Goal: Information Seeking & Learning: Learn about a topic

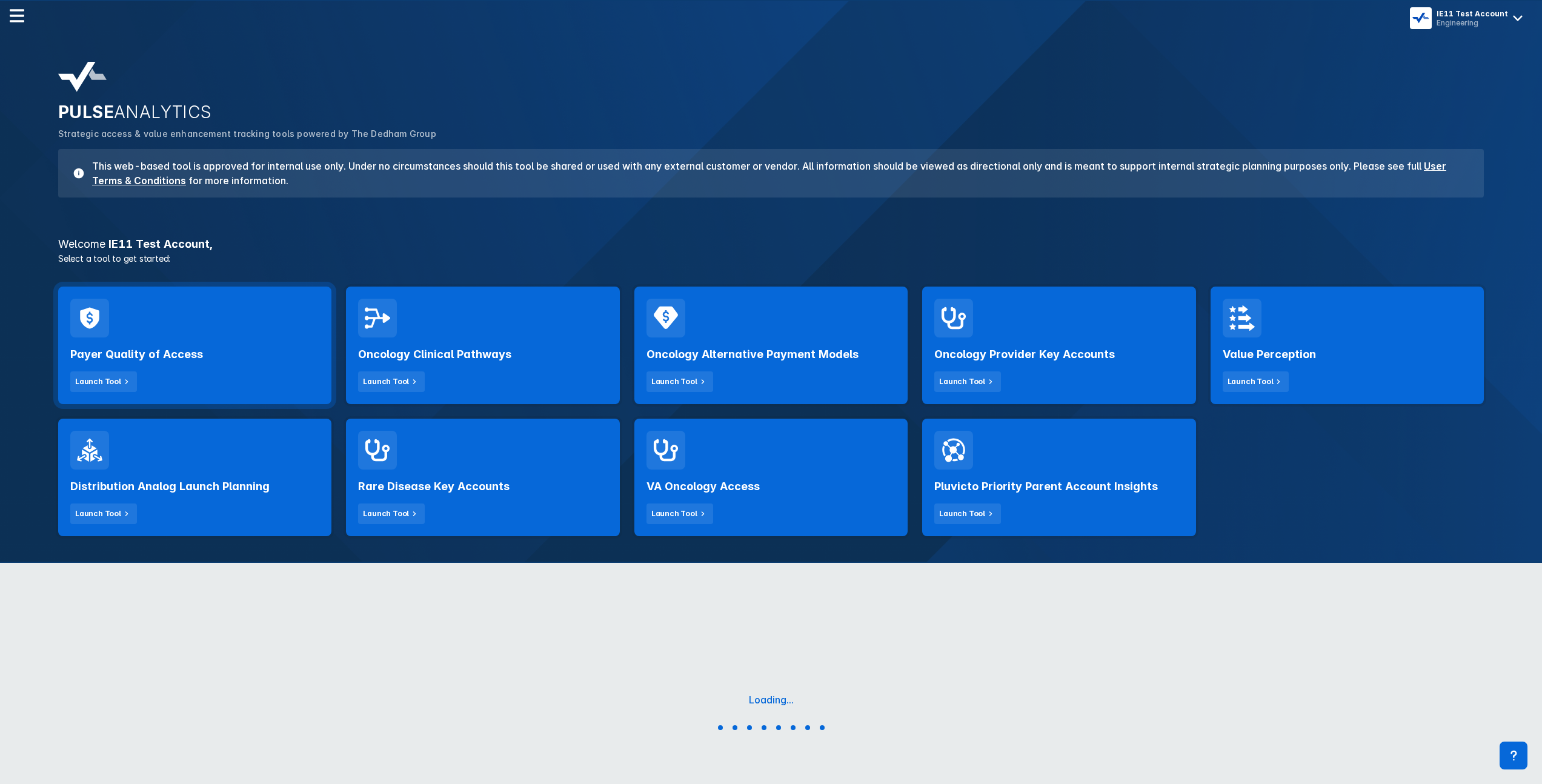
click at [255, 367] on div "Payer Quality of Access Launch Tool" at bounding box center [195, 364] width 249 height 54
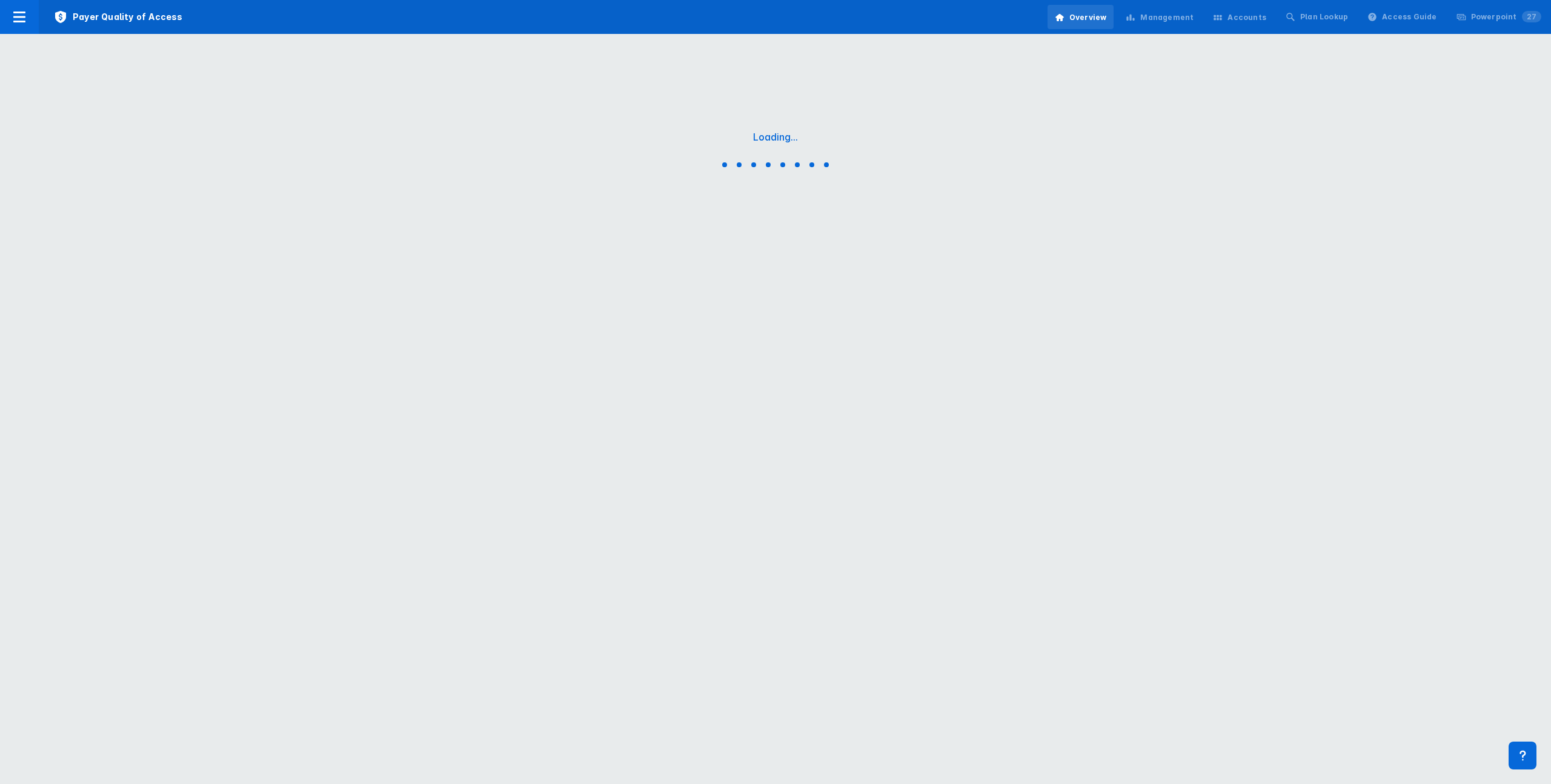
click at [1176, 26] on div "Management" at bounding box center [1159, 18] width 82 height 26
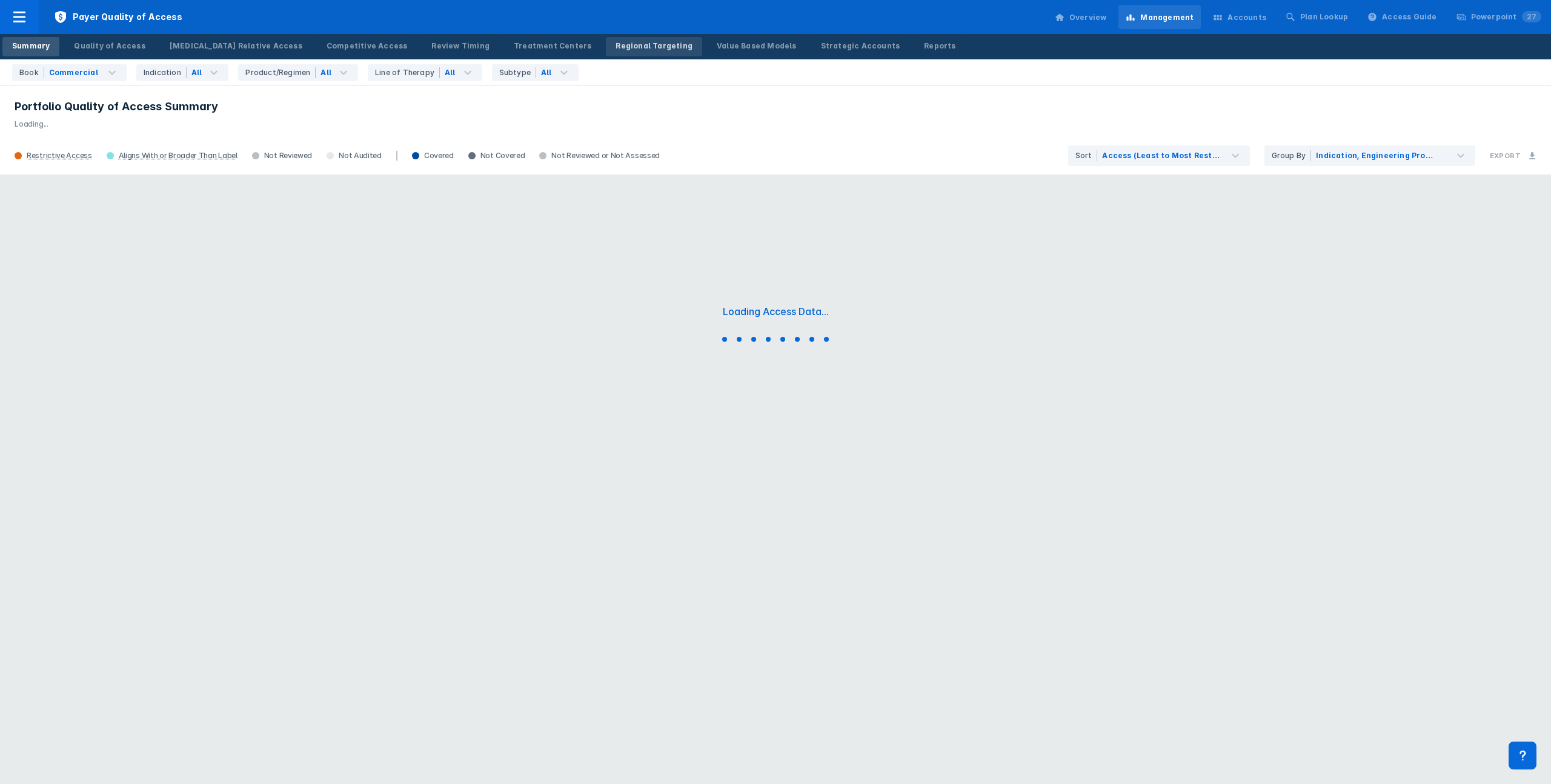
click at [616, 41] on div "Regional Targeting" at bounding box center [654, 46] width 77 height 11
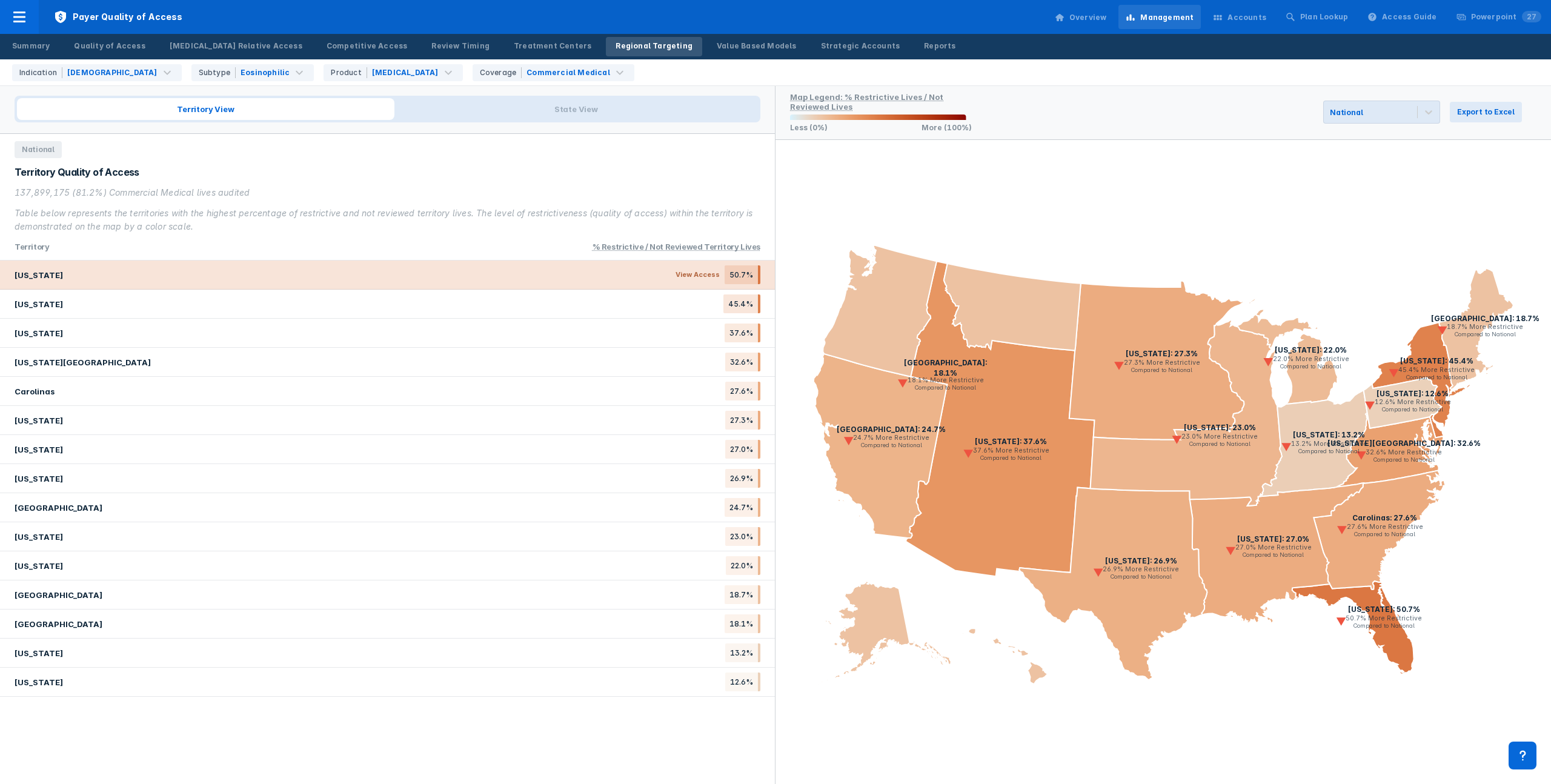
click at [235, 280] on div "Florida View Access 50.7%" at bounding box center [387, 275] width 775 height 29
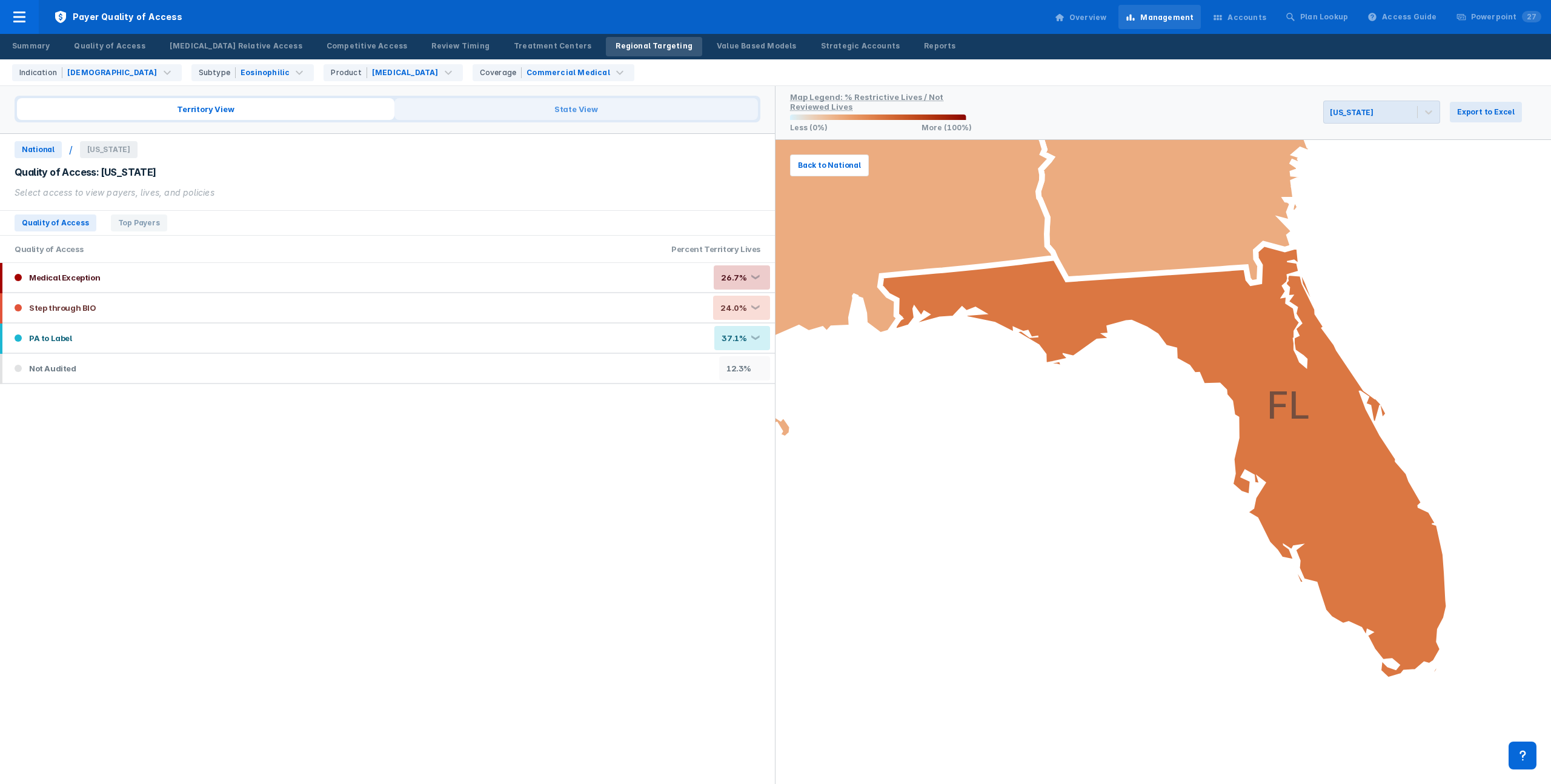
click at [520, 112] on span "State View" at bounding box center [576, 109] width 364 height 22
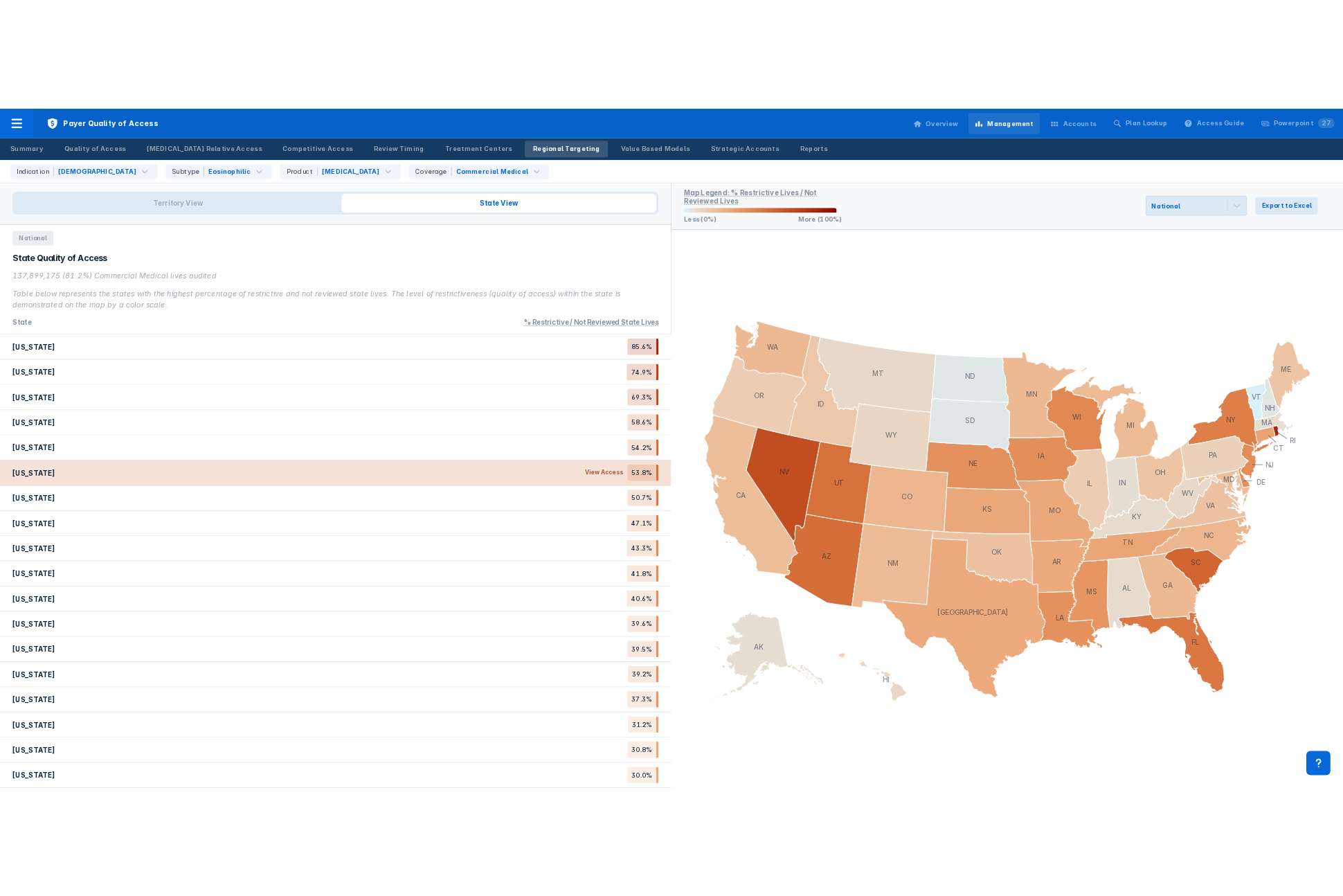
scroll to position [1096, 0]
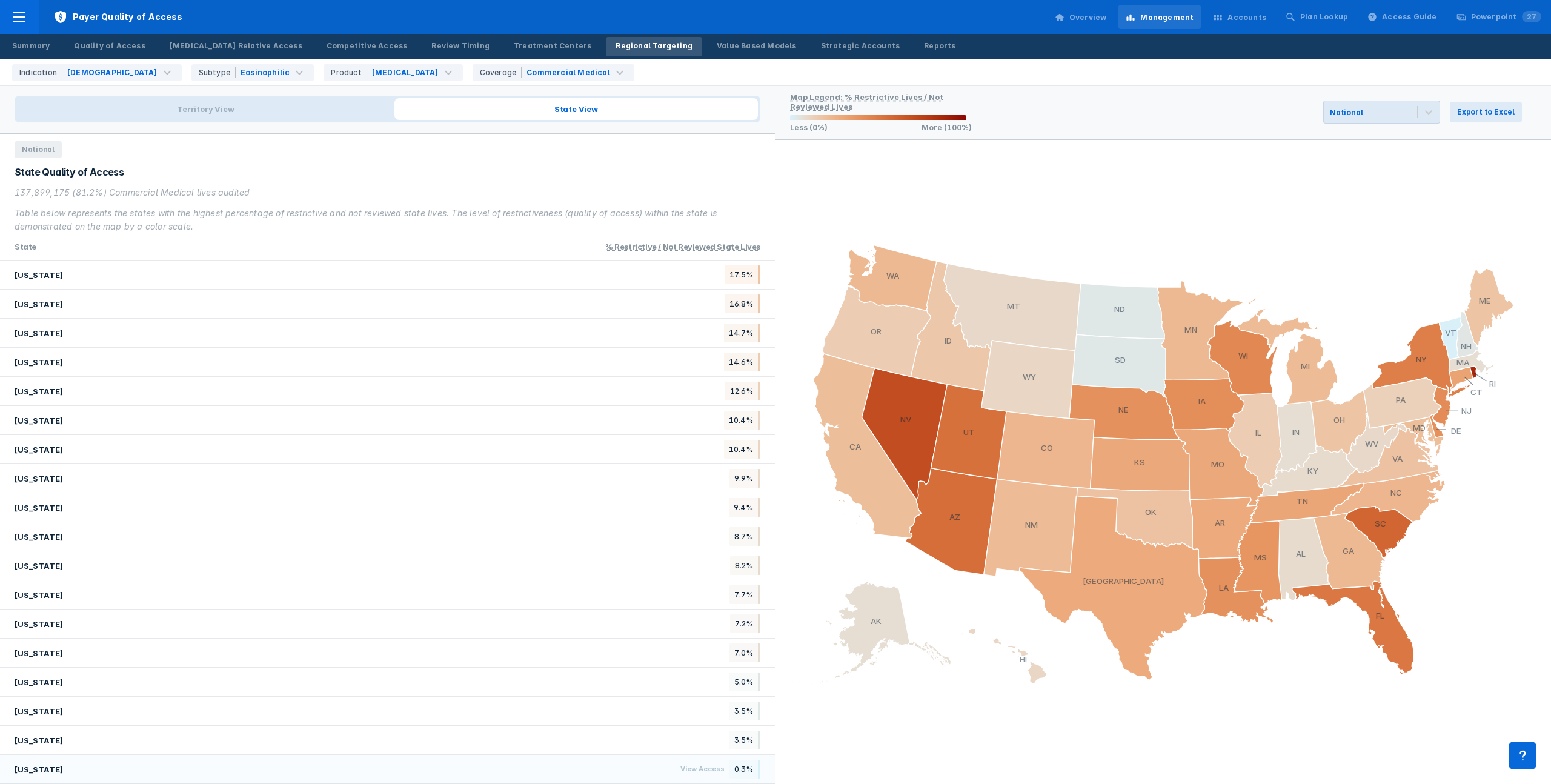
click at [167, 762] on div "Vermont View Access 0.3%" at bounding box center [387, 769] width 775 height 29
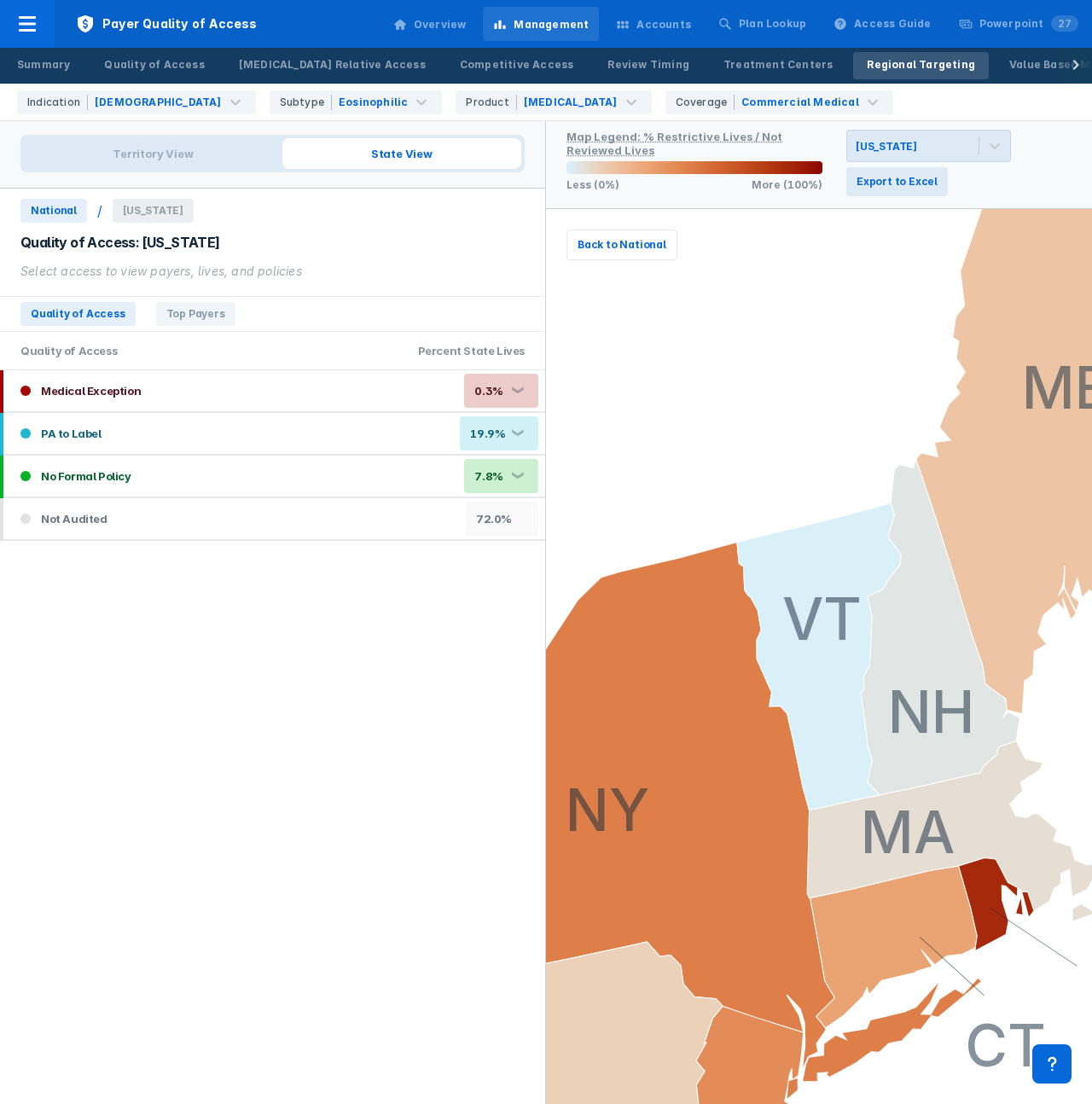
click at [319, 282] on div "Quality of Access Top Payers Quality of Access Percent state Lives Medical Exce…" at bounding box center [272, 692] width 545 height 823
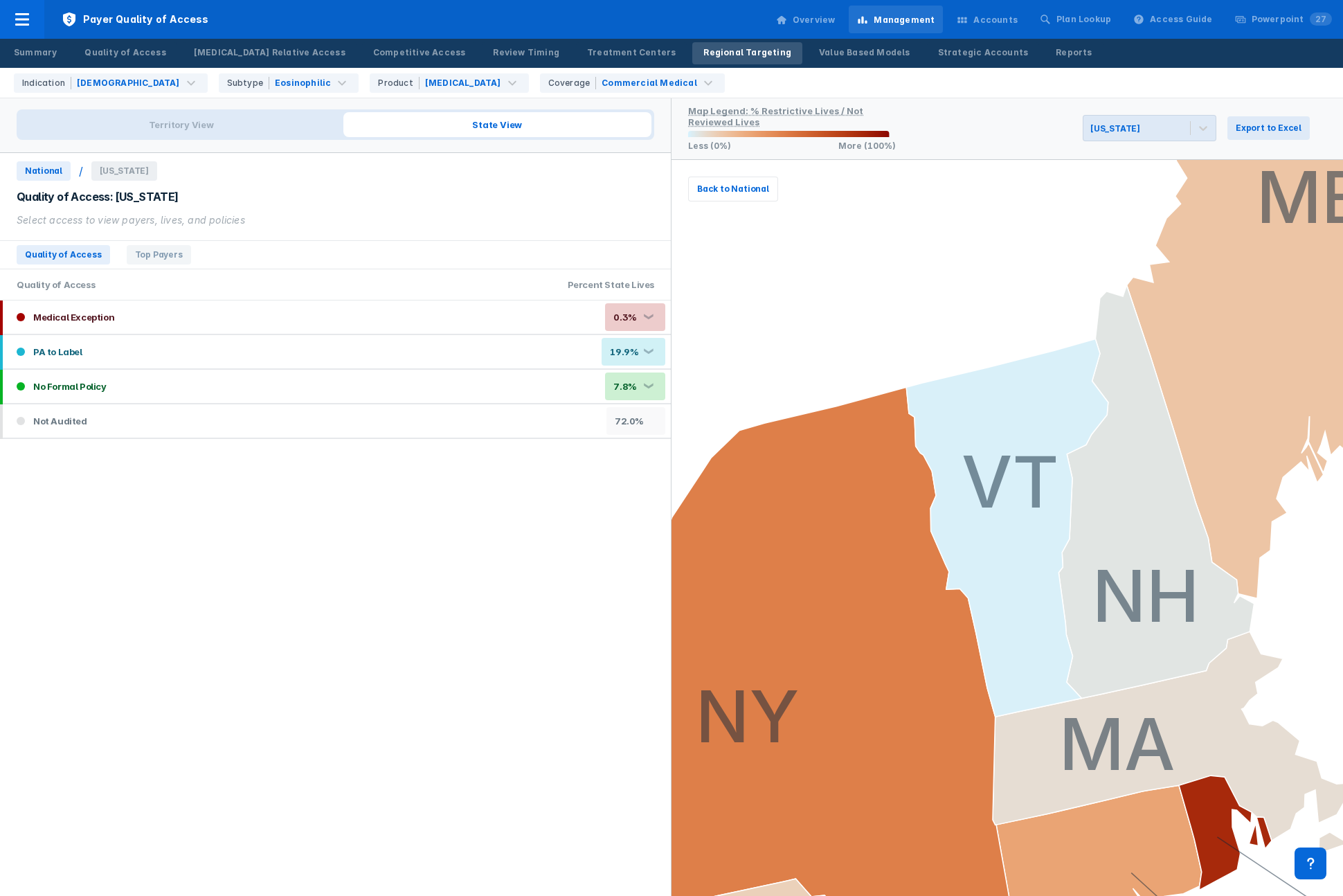
click at [53, 178] on span "National" at bounding box center [44, 171] width 54 height 20
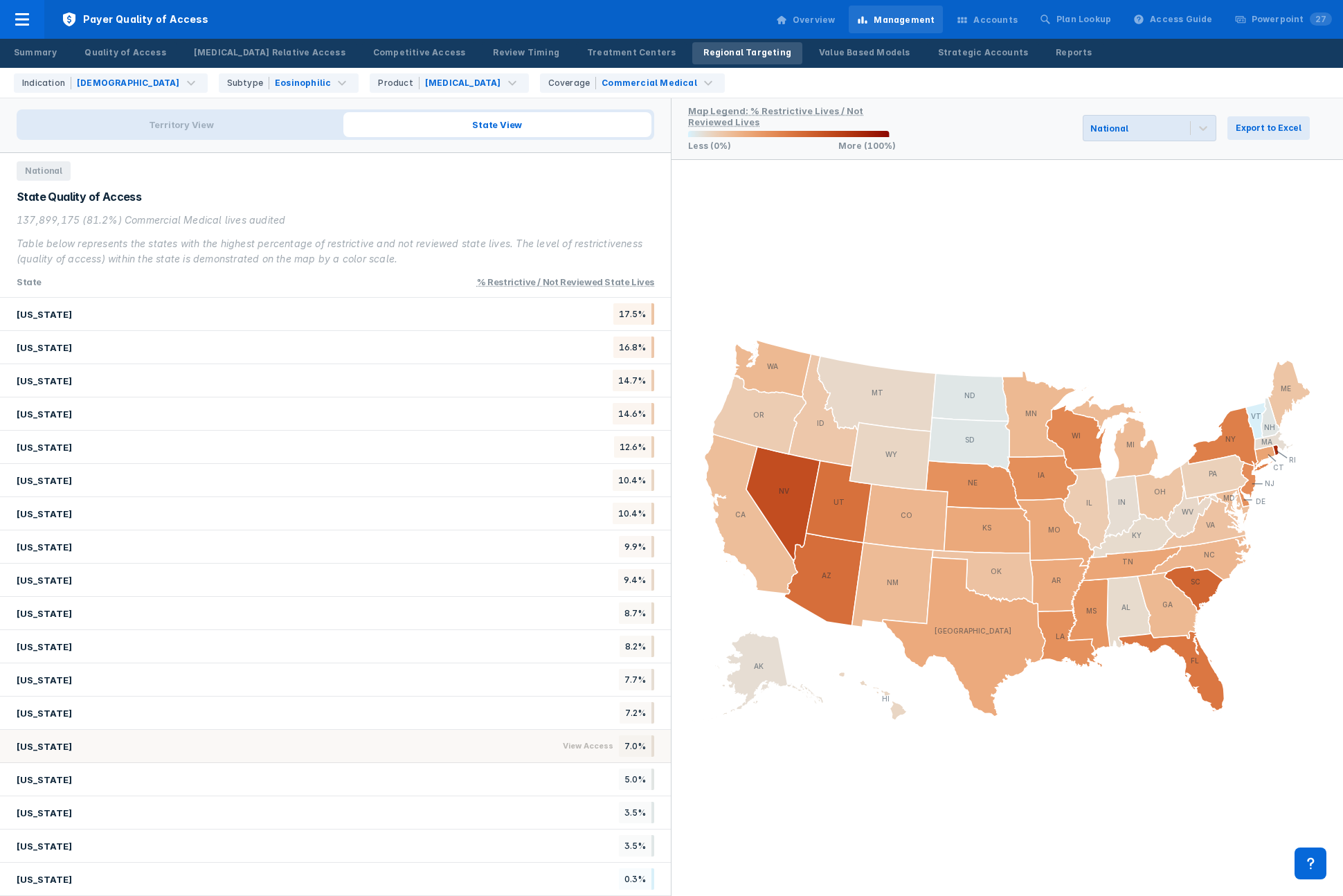
click at [190, 751] on div "Massachusetts View Access 7.0%" at bounding box center [335, 747] width 671 height 34
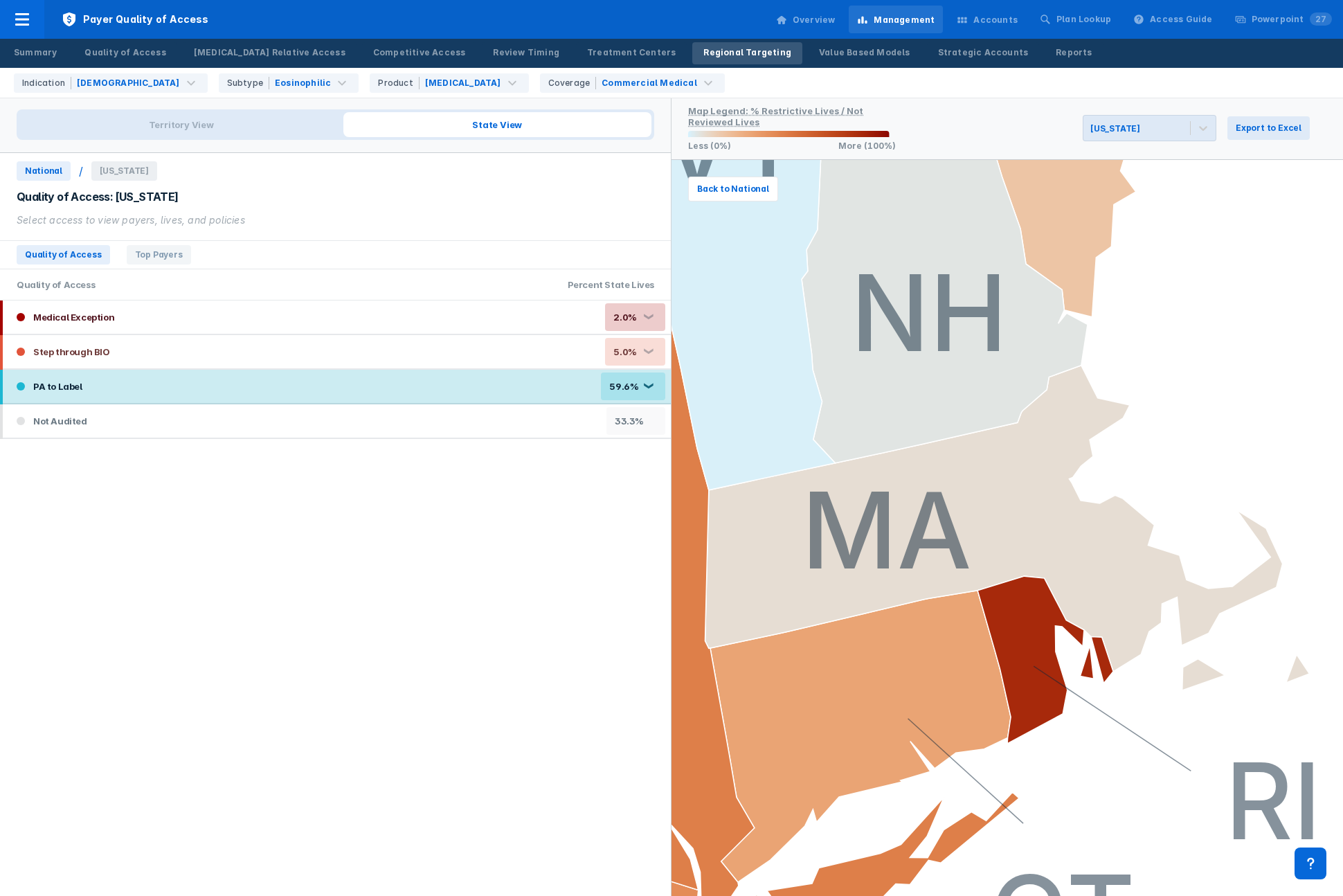
click at [203, 378] on div "PA to Label 59.6% ❮" at bounding box center [337, 386] width 668 height 34
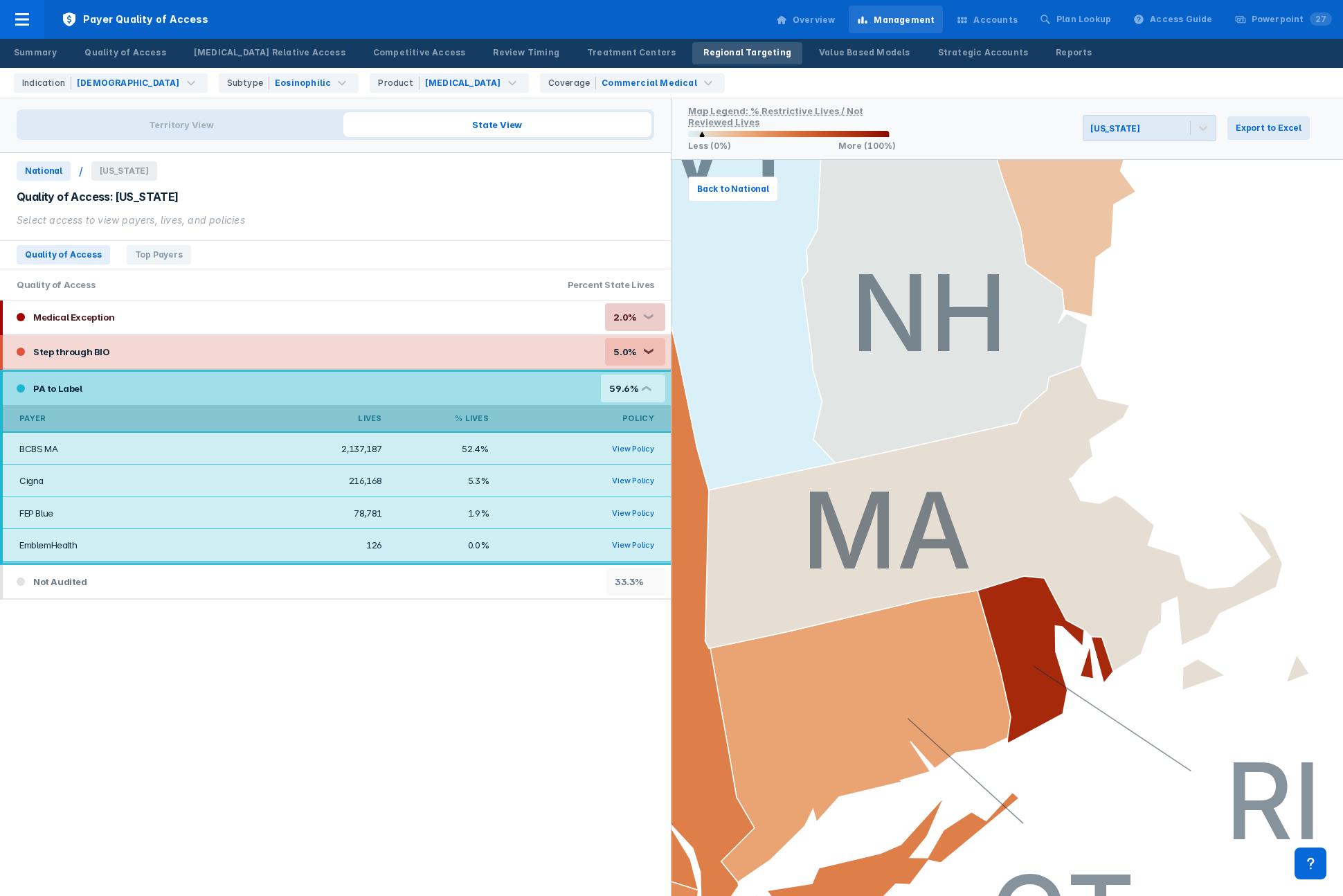
click at [406, 355] on div "Step through BIO 5.0% ❮" at bounding box center [337, 352] width 668 height 34
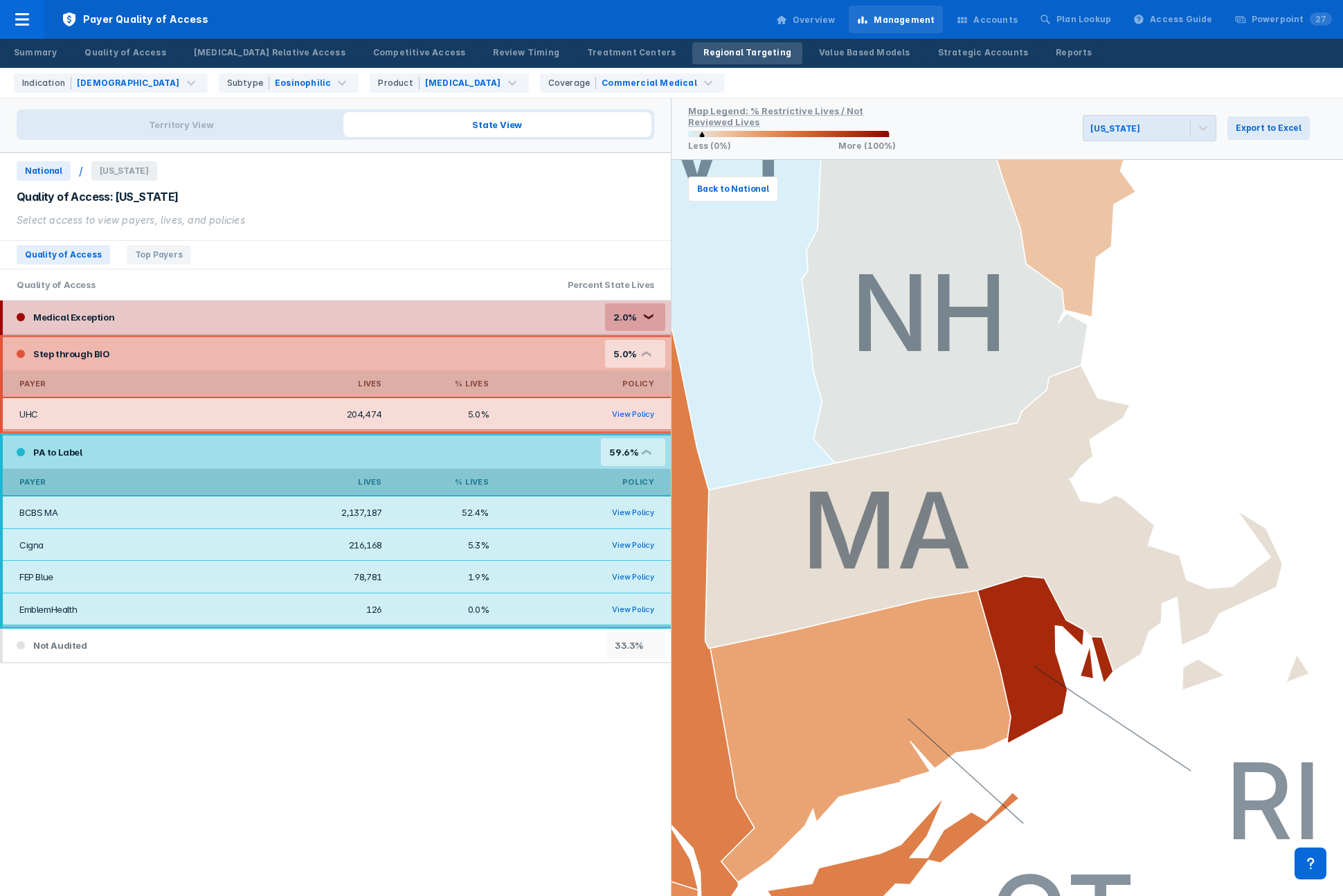
click at [413, 322] on div "Medical Exception 2.0% ❮" at bounding box center [337, 317] width 668 height 34
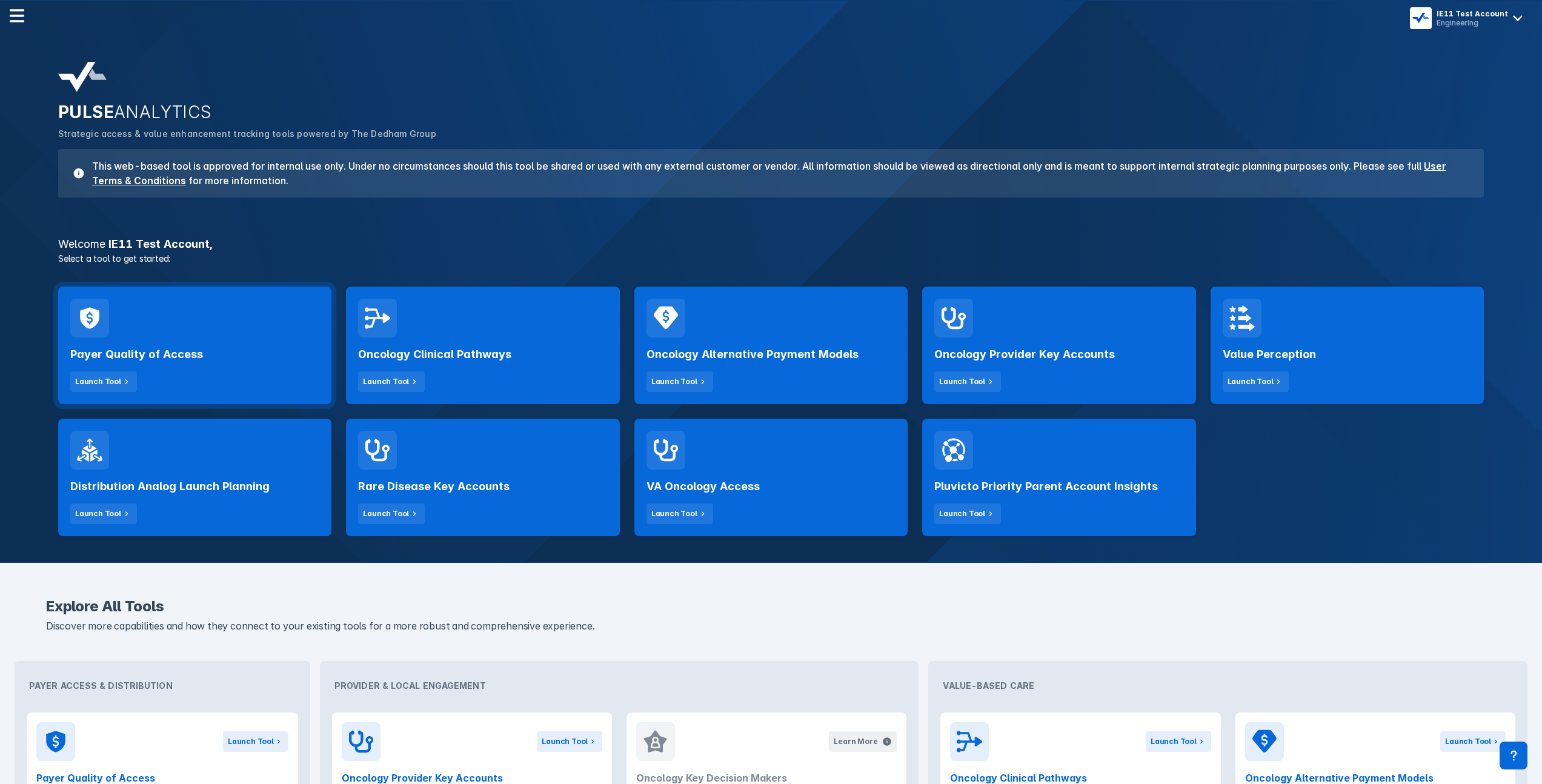
click at [238, 355] on div "Payer Quality of Access Launch Tool" at bounding box center [195, 364] width 249 height 54
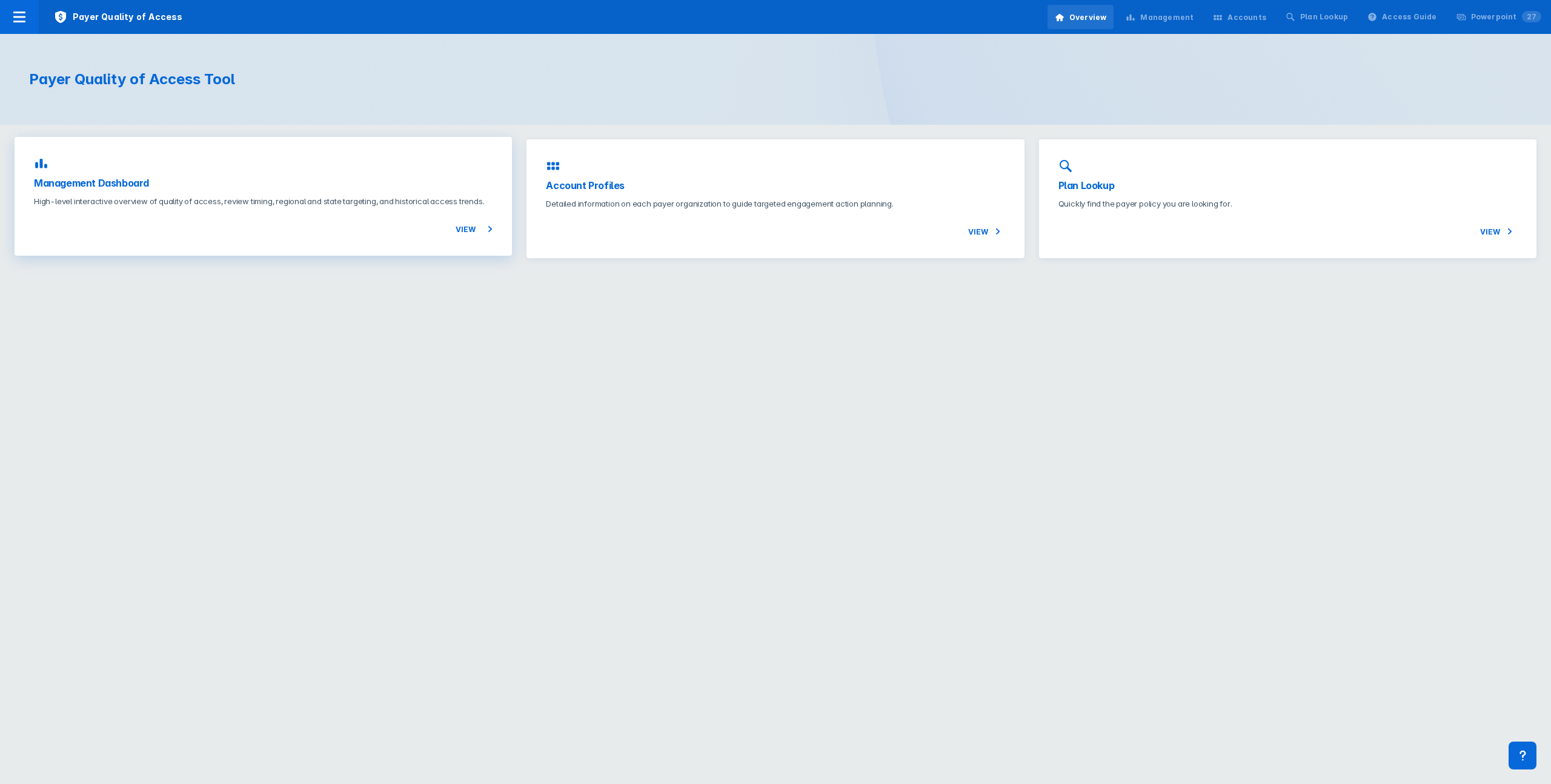
click at [272, 181] on h3 "Management Dashboard" at bounding box center [263, 182] width 459 height 15
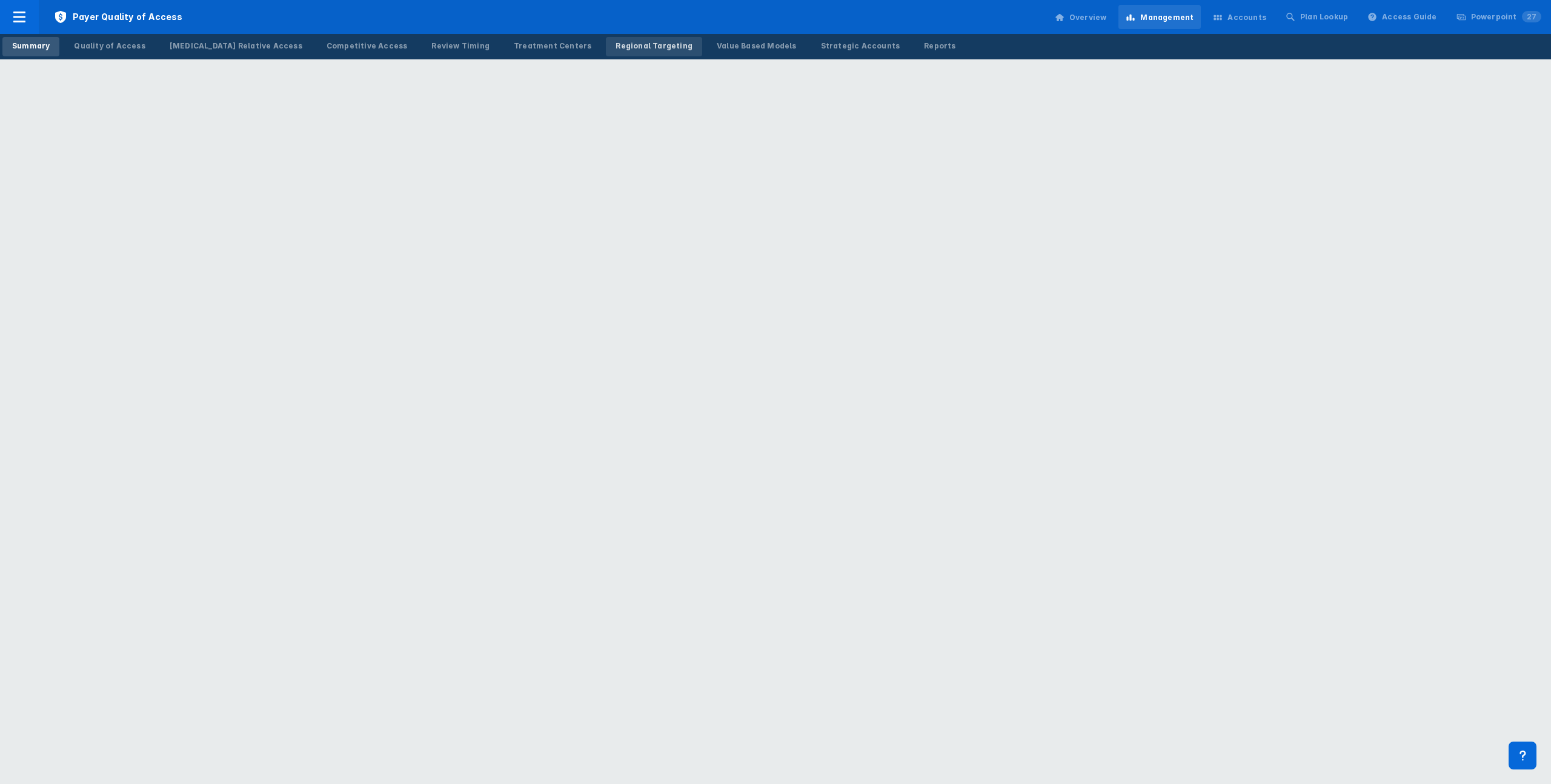
click at [616, 42] on div "Regional Targeting" at bounding box center [654, 46] width 77 height 11
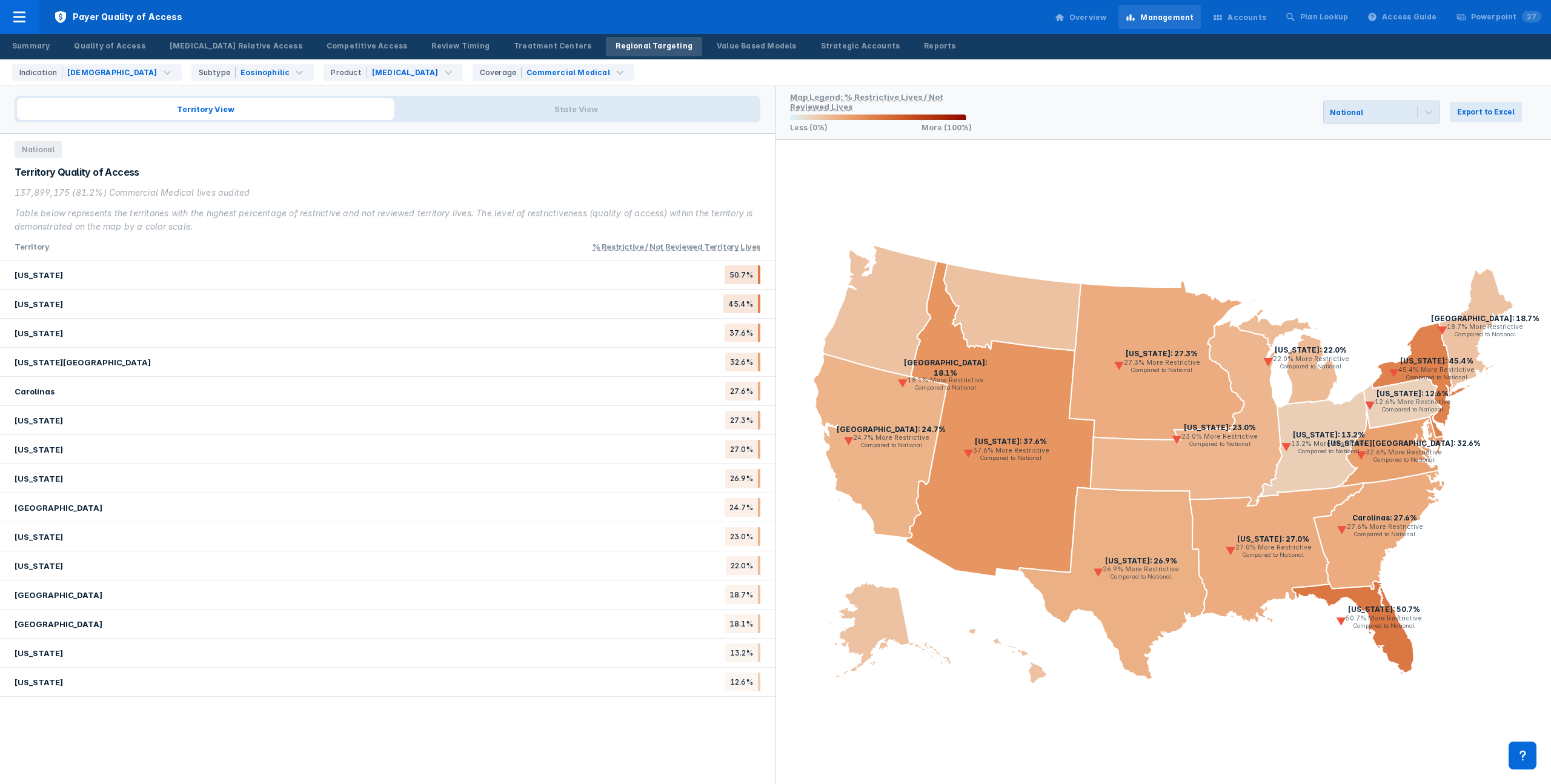
click at [102, 211] on div "Table below represents the territories with the highest percentage of restricti…" at bounding box center [387, 220] width 746 height 27
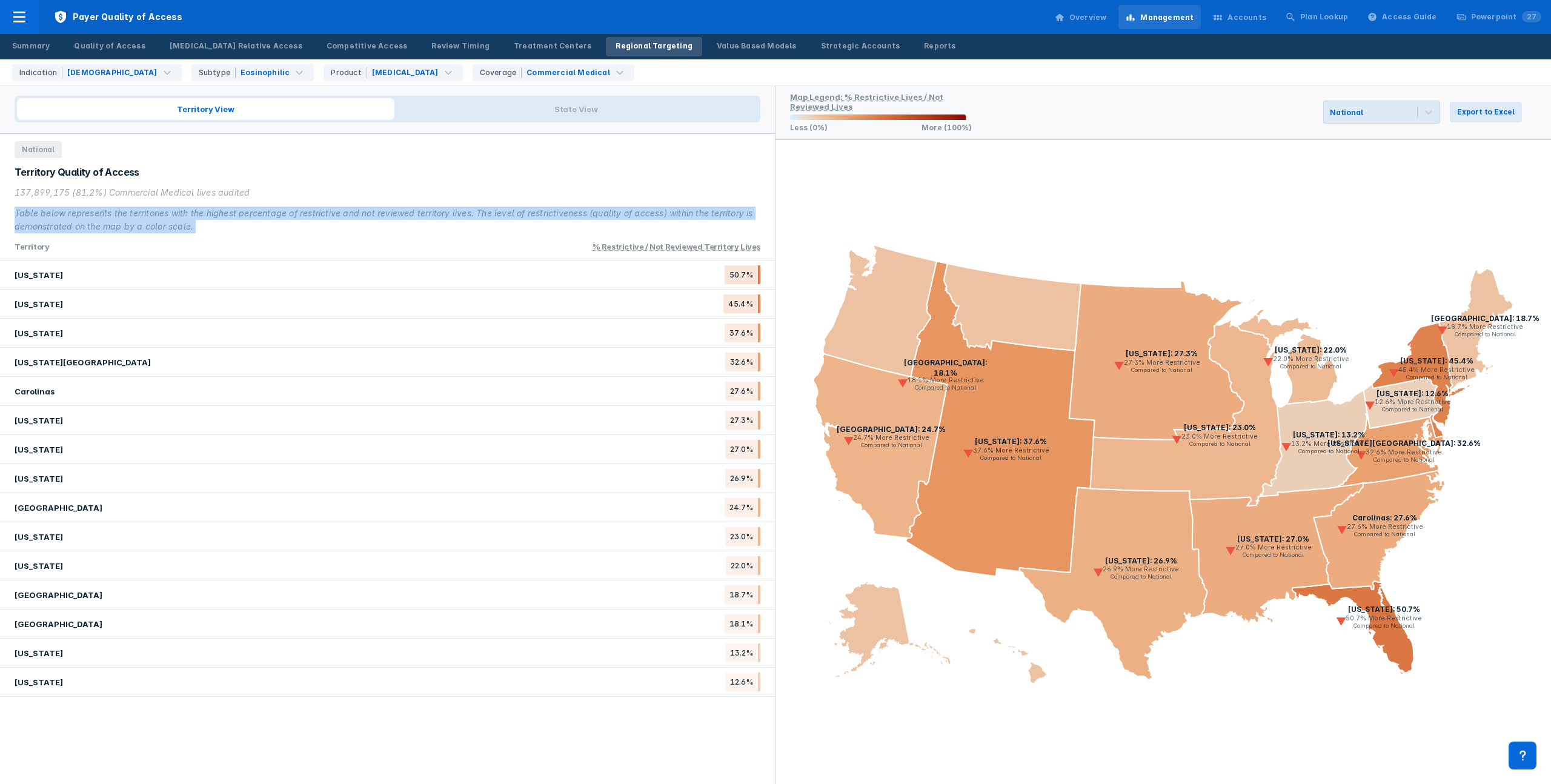
click at [102, 211] on div "Table below represents the territories with the highest percentage of restricti…" at bounding box center [387, 220] width 746 height 27
click at [138, 211] on div "Table below represents the territories with the highest percentage of restricti…" at bounding box center [387, 220] width 746 height 27
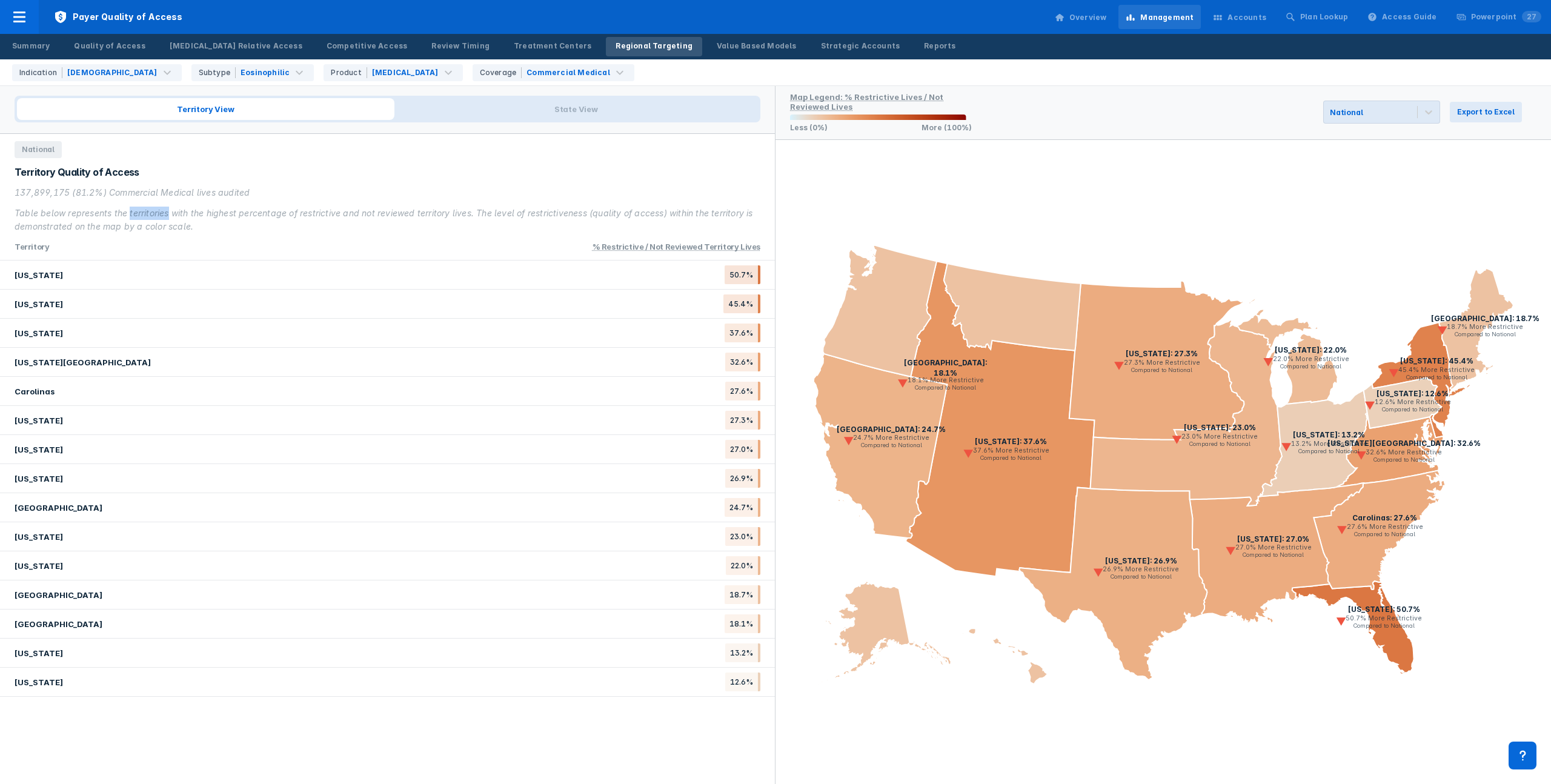
click at [138, 211] on div "Table below represents the territories with the highest percentage of restricti…" at bounding box center [387, 220] width 746 height 27
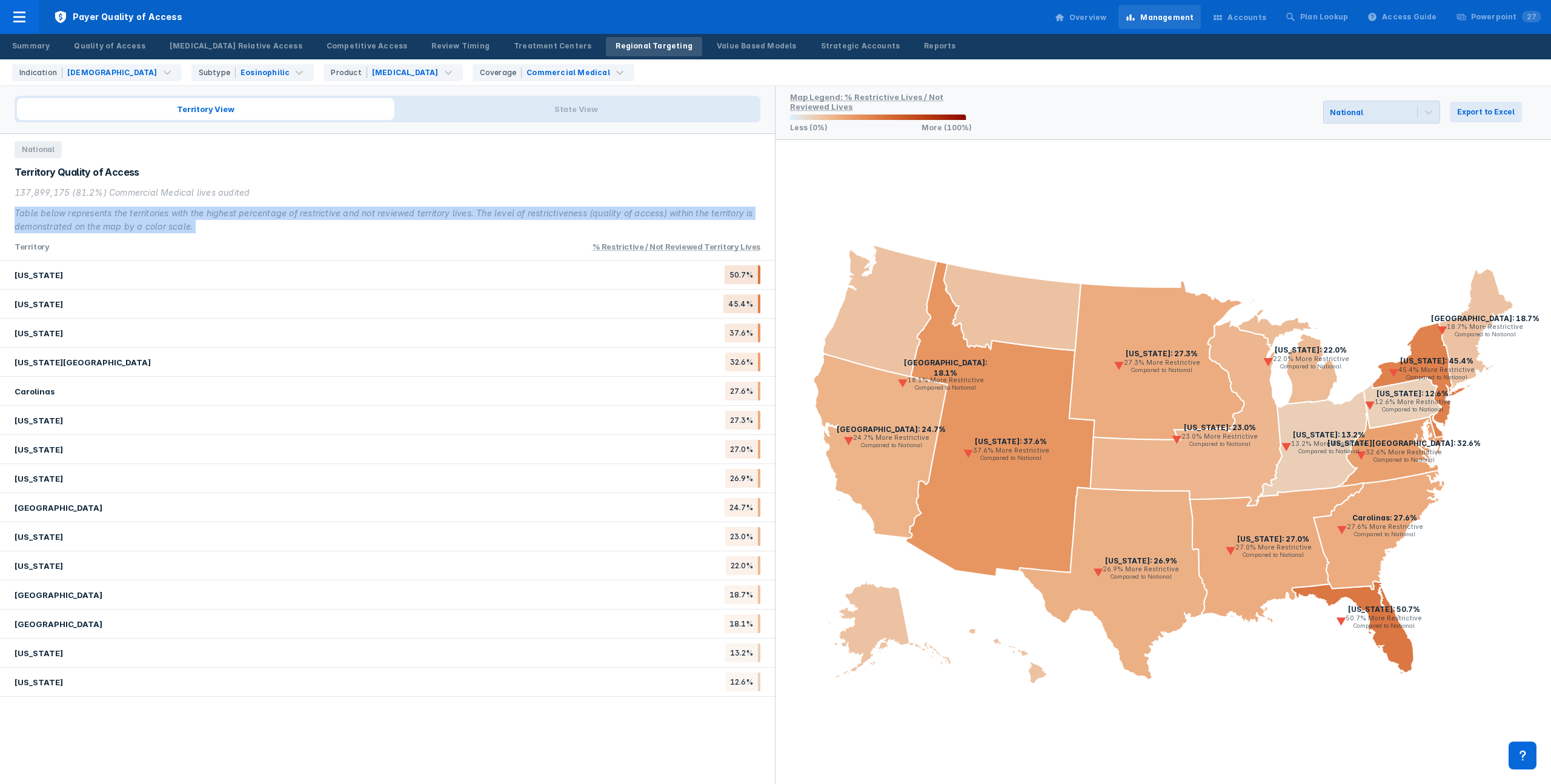
click at [138, 211] on div "Table below represents the territories with the highest percentage of restricti…" at bounding box center [387, 220] width 746 height 27
click at [175, 207] on div "Table below represents the territories with the highest percentage of restricti…" at bounding box center [387, 220] width 746 height 27
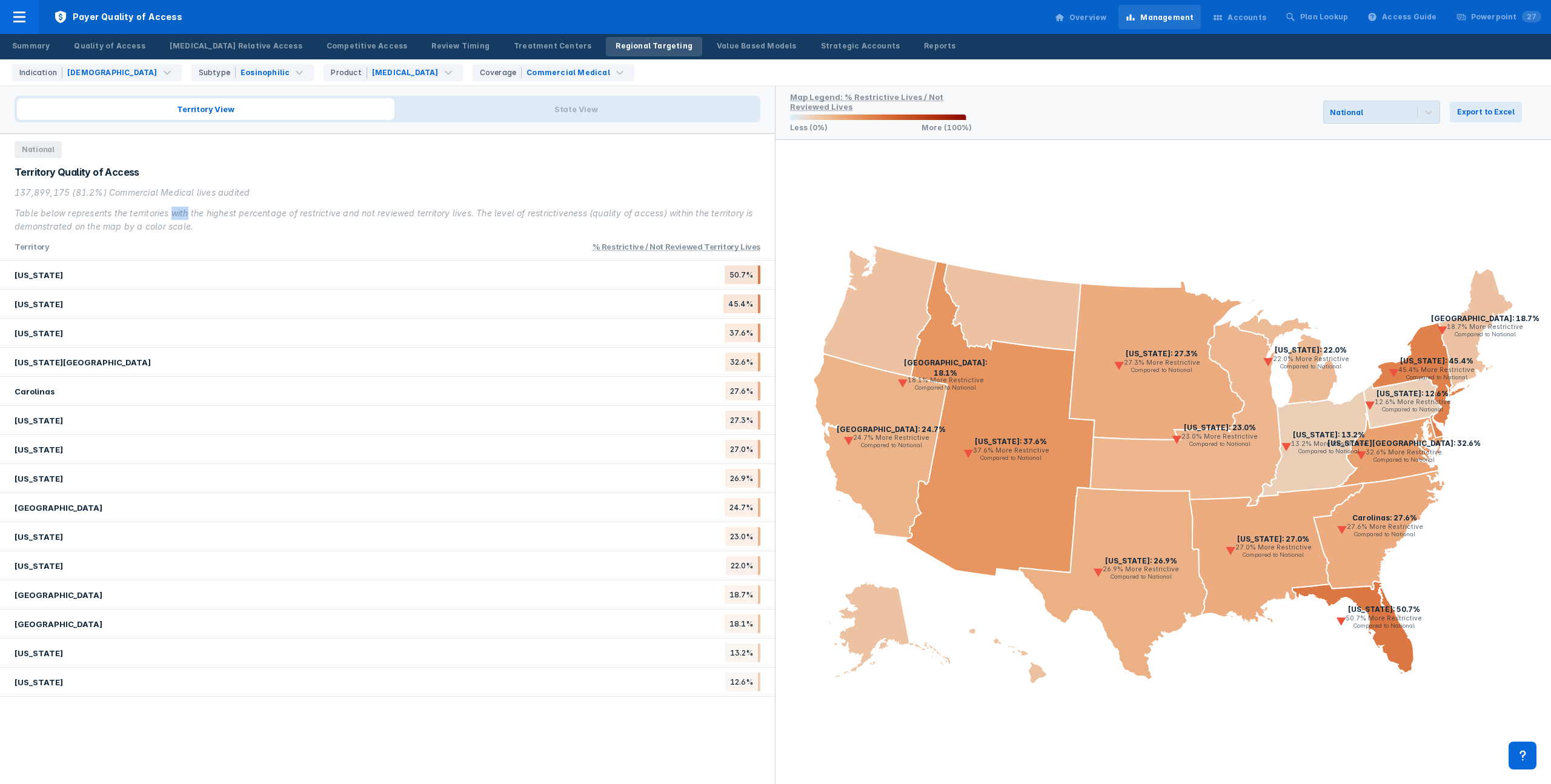
click at [175, 207] on div "Table below represents the territories with the highest percentage of restricti…" at bounding box center [387, 220] width 746 height 27
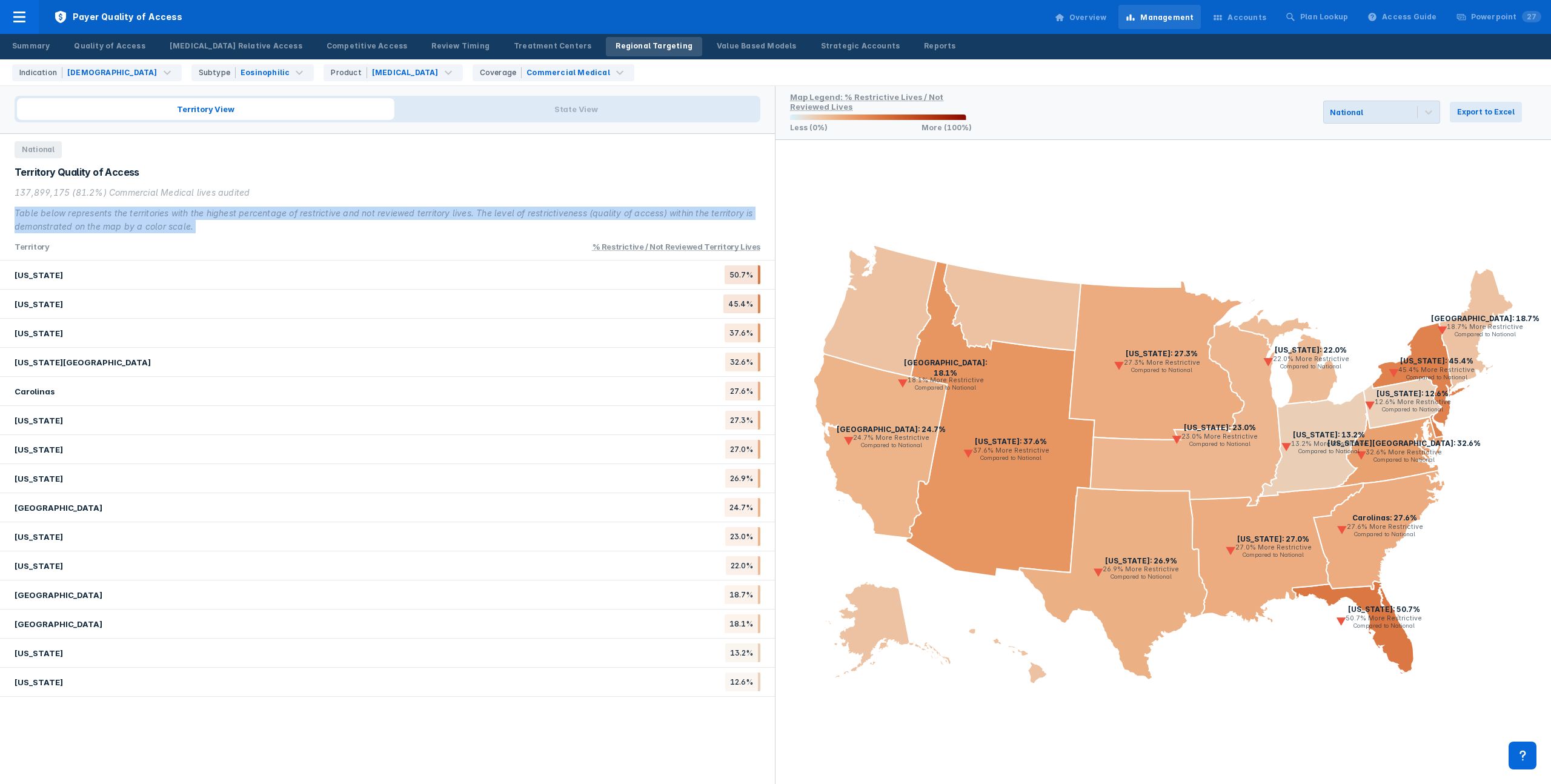
click at [175, 207] on div "Table below represents the territories with the highest percentage of restricti…" at bounding box center [387, 220] width 746 height 27
click at [207, 207] on div "Table below represents the territories with the highest percentage of restricti…" at bounding box center [387, 220] width 746 height 27
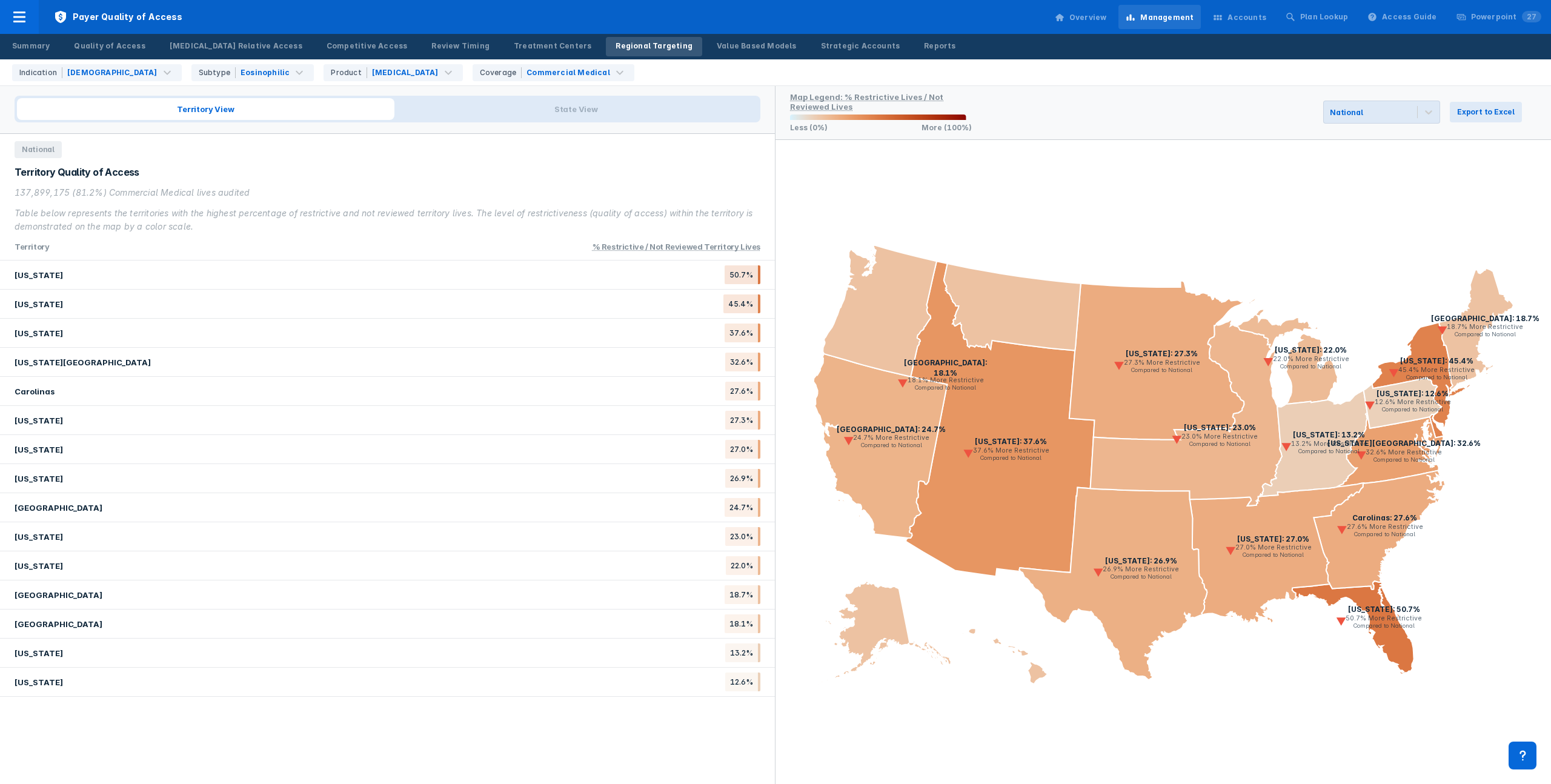
click at [209, 208] on div "Table below represents the territories with the highest percentage of restricti…" at bounding box center [387, 220] width 746 height 27
click at [213, 208] on div "Table below represents the territories with the highest percentage of restricti…" at bounding box center [387, 220] width 746 height 27
click at [209, 204] on div "137,899,175 (81.2%) Commercial Medical lives audited Table below represents the…" at bounding box center [387, 210] width 746 height 47
click at [209, 203] on div "137,899,175 (81.2%) Commercial Medical lives audited Table below represents the…" at bounding box center [387, 210] width 746 height 47
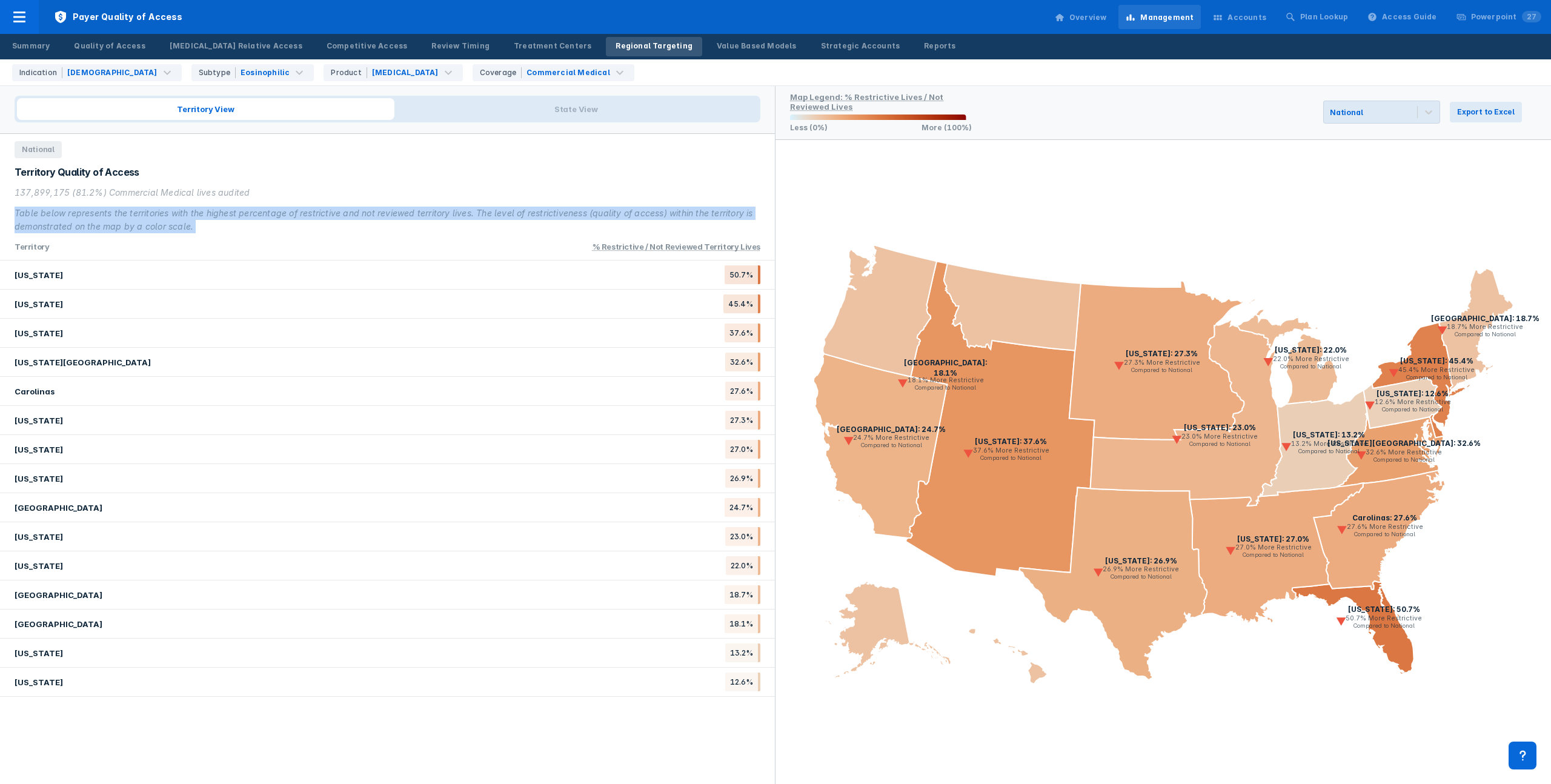
click at [209, 203] on div "137,899,175 (81.2%) Commercial Medical lives audited Table below represents the…" at bounding box center [387, 210] width 746 height 47
click at [216, 205] on div "137,899,175 (81.2%) Commercial Medical lives audited Table below represents the…" at bounding box center [387, 210] width 746 height 47
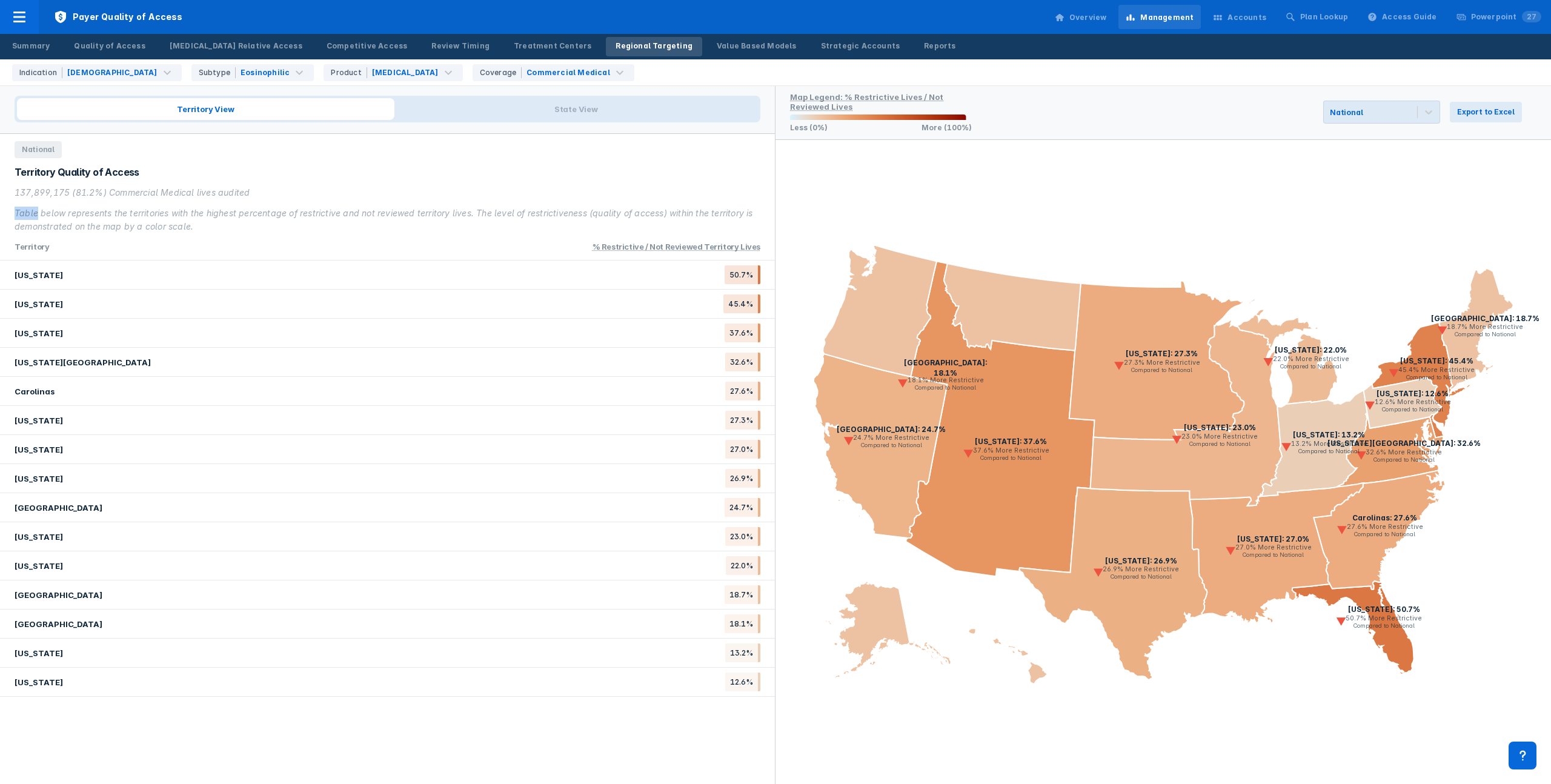
click at [216, 205] on div "137,899,175 (81.2%) Commercial Medical lives audited Table below represents the…" at bounding box center [387, 210] width 746 height 47
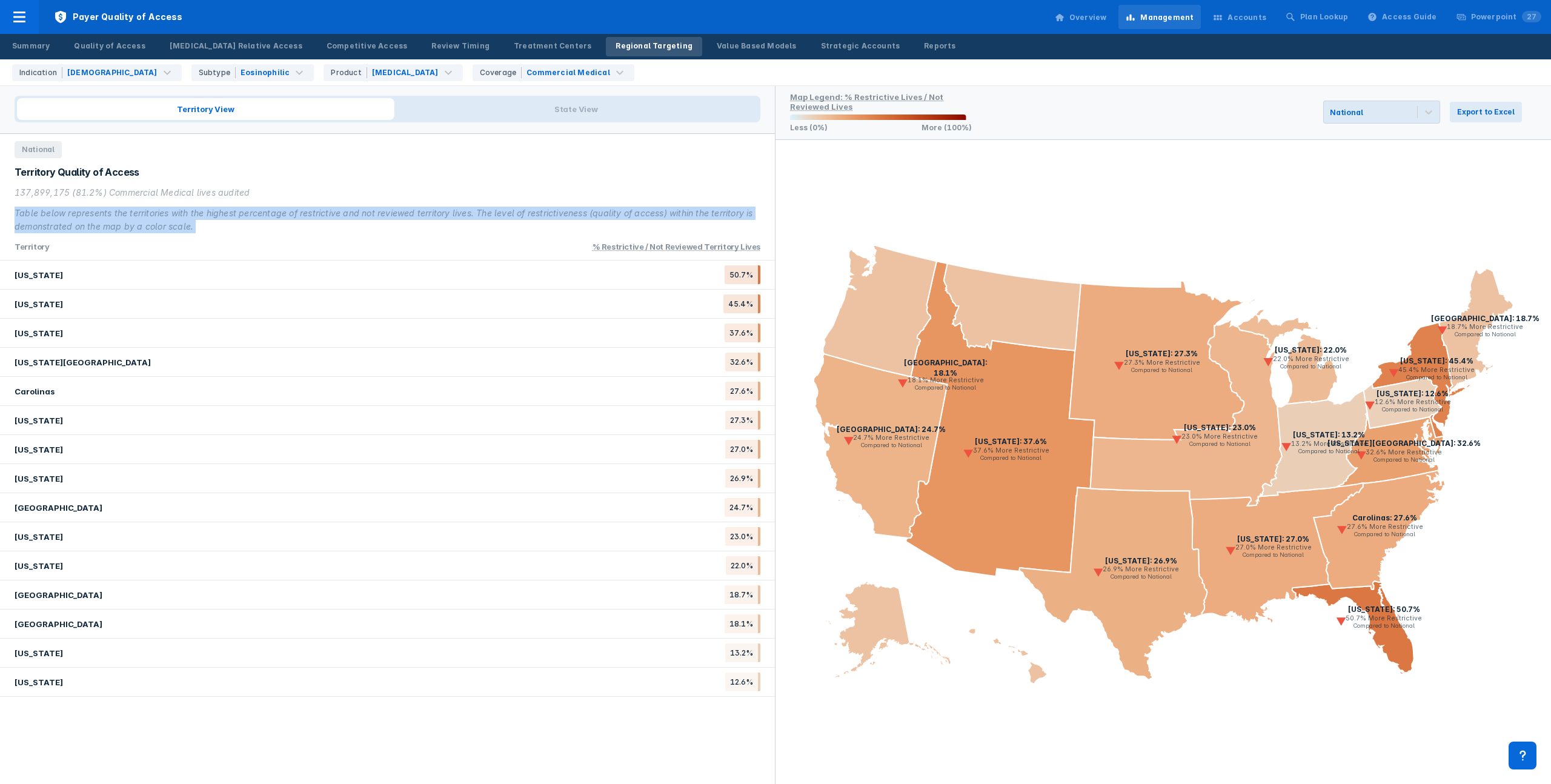
click at [216, 205] on div "137,899,175 (81.2%) Commercial Medical lives audited Table below represents the…" at bounding box center [387, 210] width 746 height 47
click at [218, 208] on div "Table below represents the territories with the highest percentage of restricti…" at bounding box center [387, 220] width 746 height 27
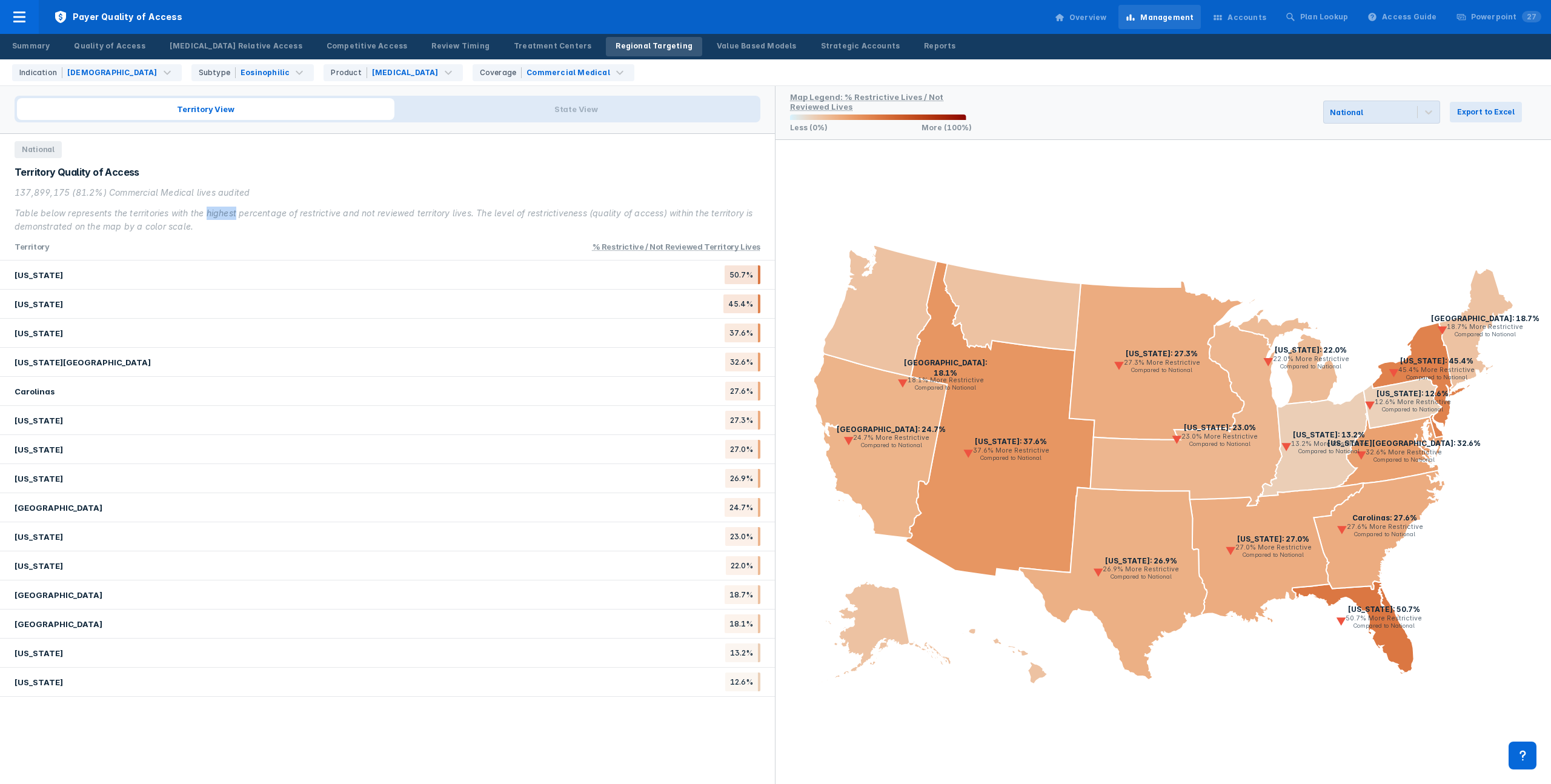
click at [218, 208] on div "Table below represents the territories with the highest percentage of restricti…" at bounding box center [387, 220] width 746 height 27
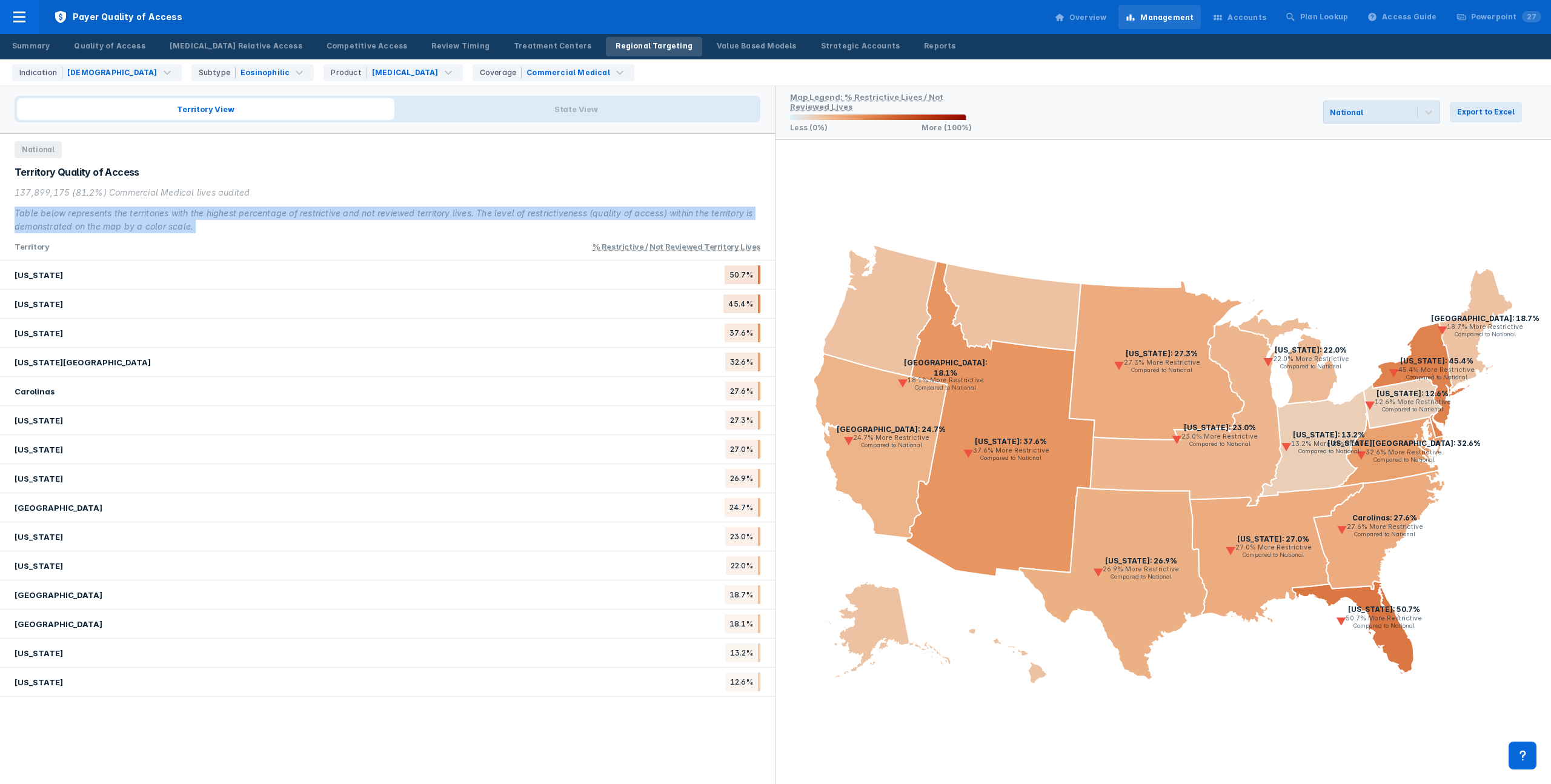
click at [218, 208] on div "Table below represents the territories with the highest percentage of restricti…" at bounding box center [387, 220] width 746 height 27
click at [246, 212] on div "Table below represents the territories with the highest percentage of restricti…" at bounding box center [387, 220] width 746 height 27
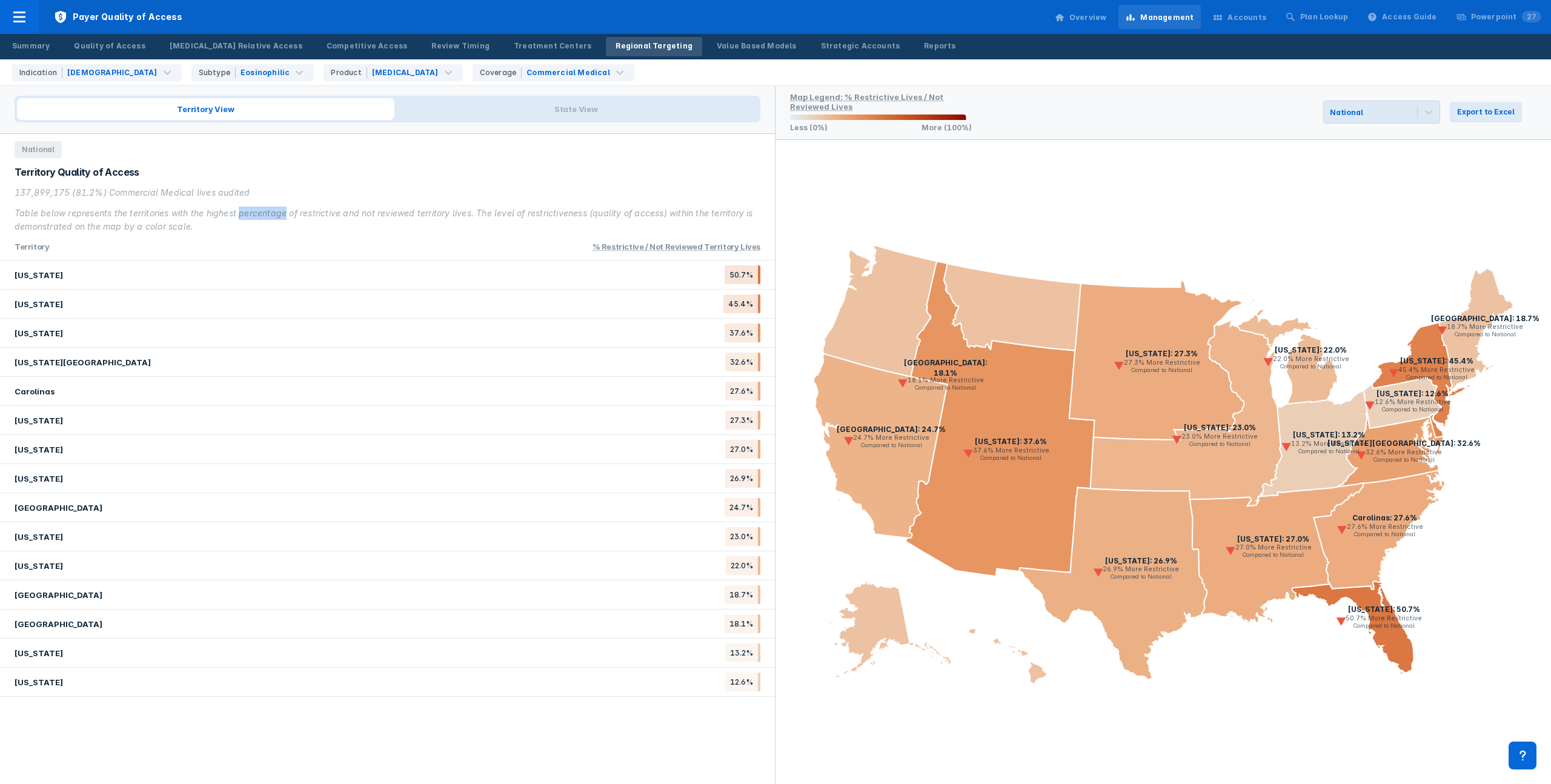
click at [246, 212] on div "Table below represents the territories with the highest percentage of restricti…" at bounding box center [387, 220] width 746 height 27
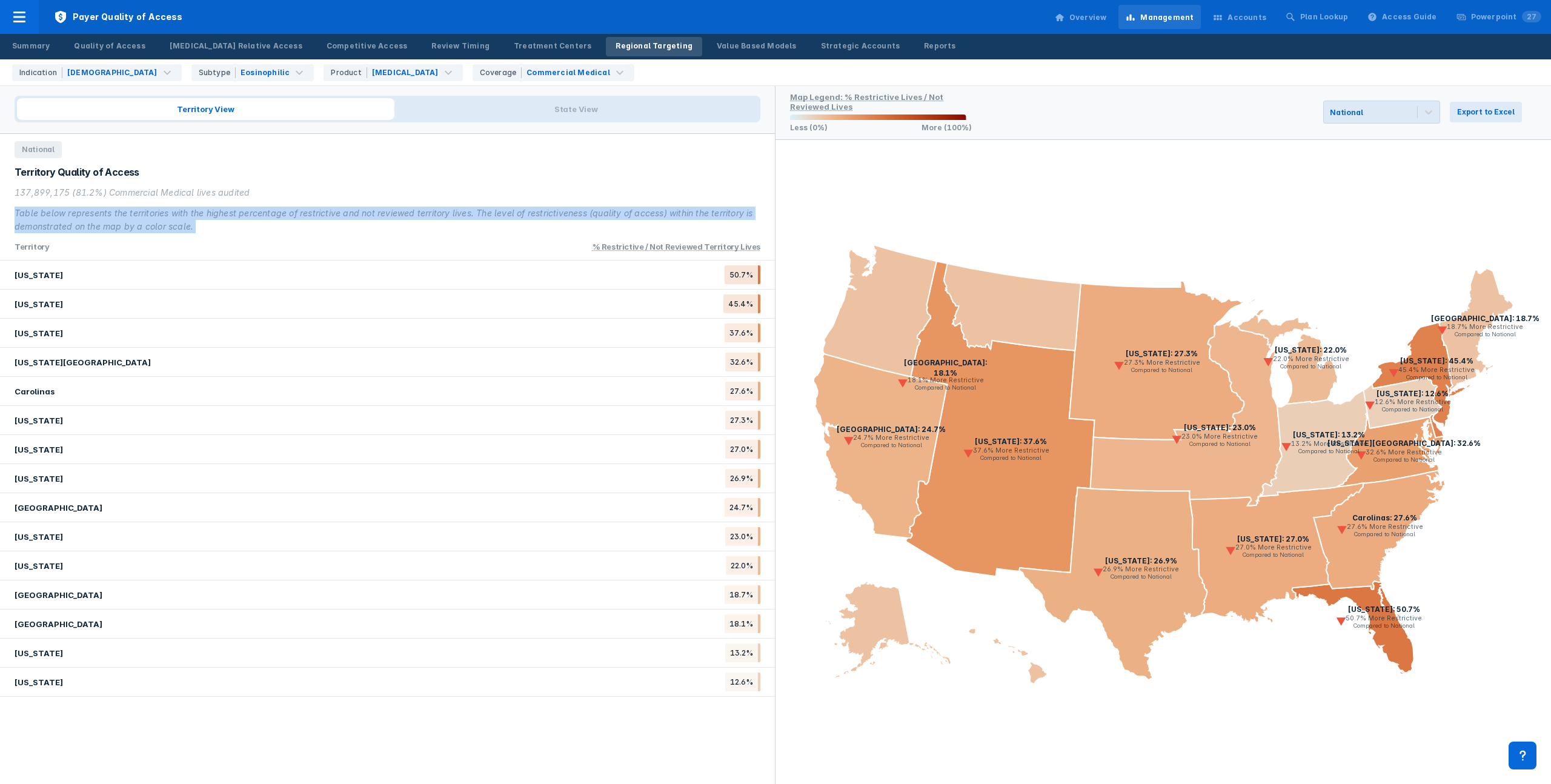
click at [246, 212] on div "Table below represents the territories with the highest percentage of restricti…" at bounding box center [387, 220] width 746 height 27
click at [263, 215] on div "Table below represents the territories with the highest percentage of restricti…" at bounding box center [387, 220] width 746 height 27
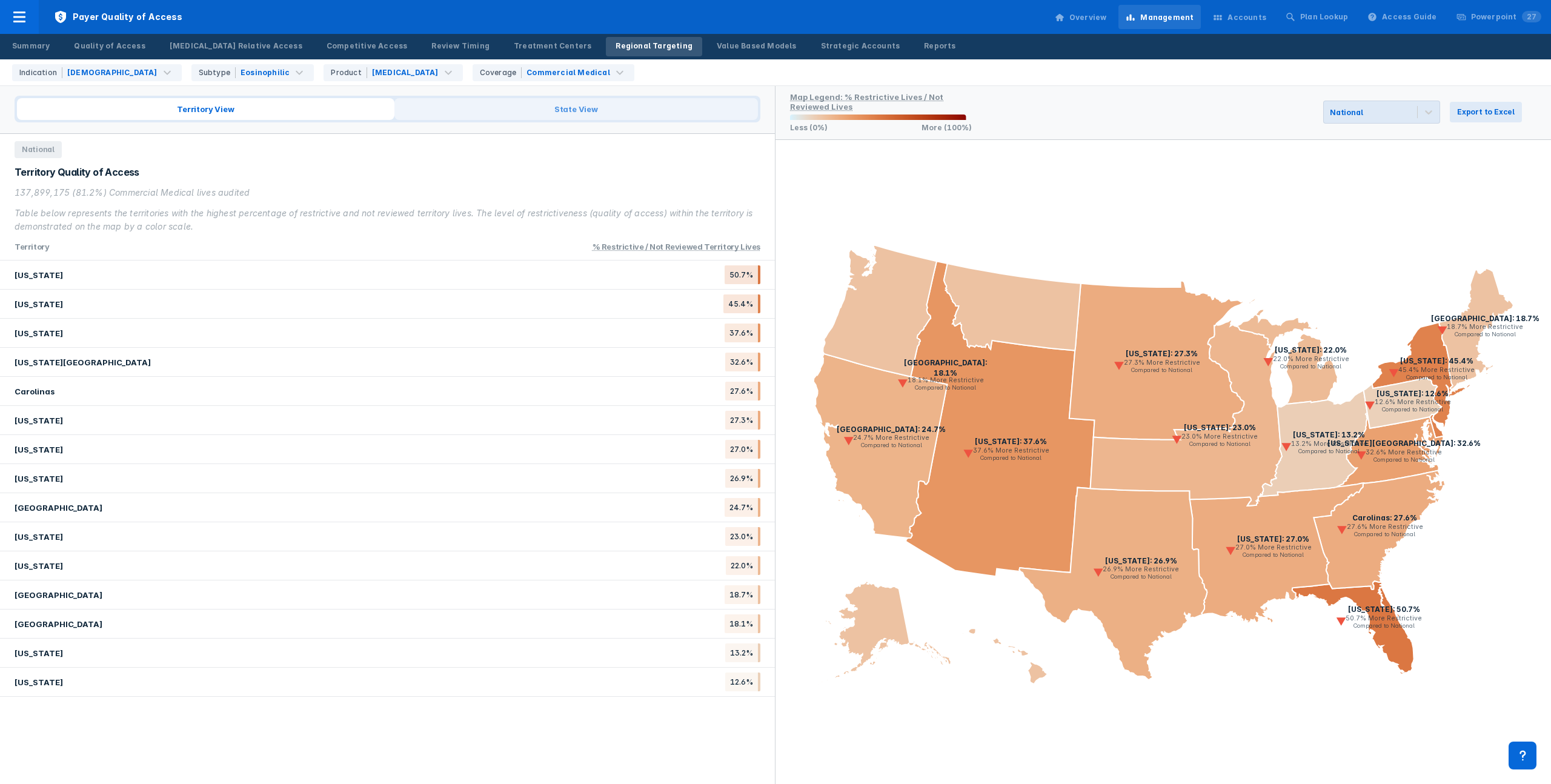
click at [501, 103] on span "State View" at bounding box center [576, 109] width 364 height 22
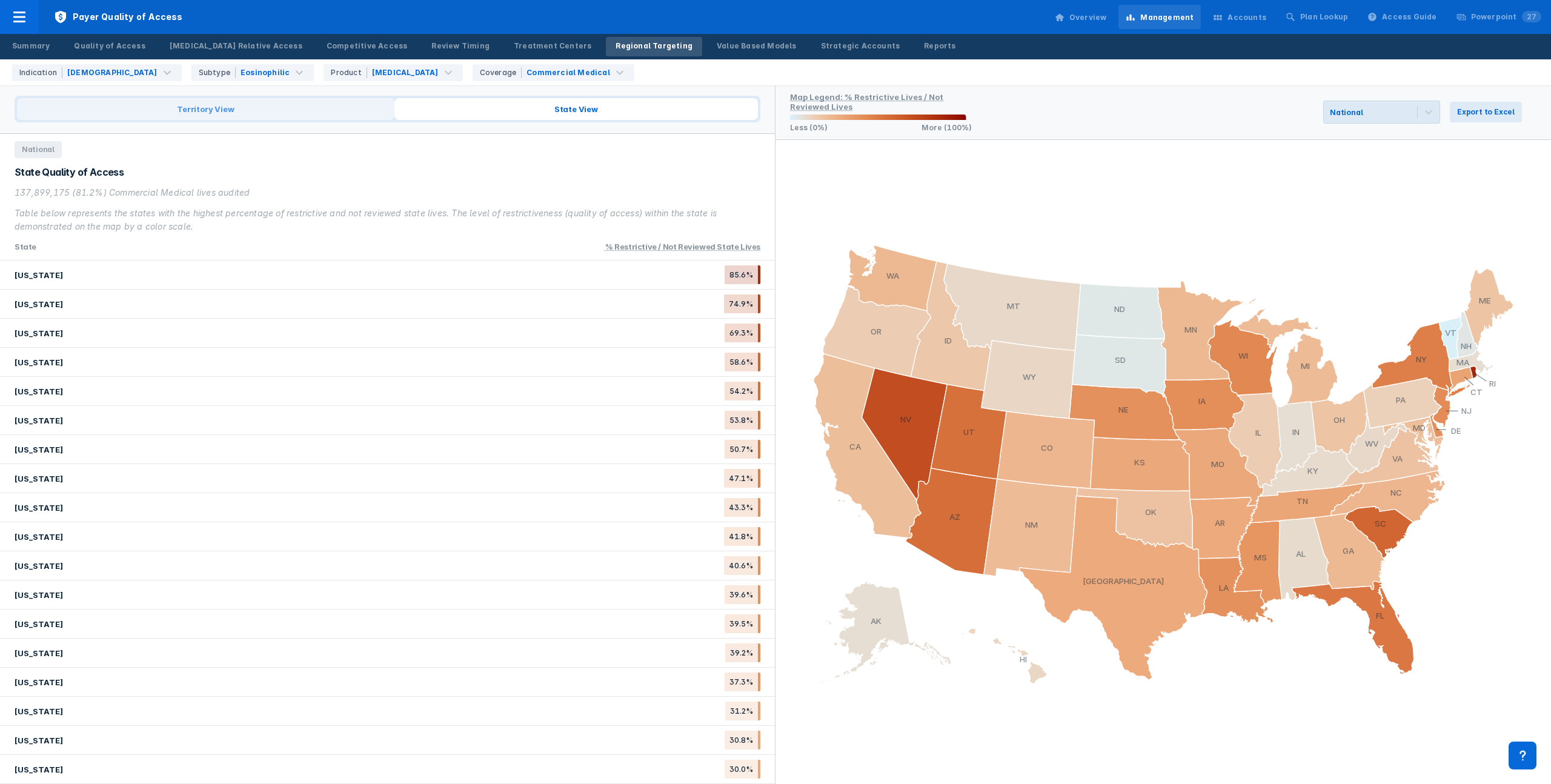
click at [308, 108] on span "Territory View" at bounding box center [206, 109] width 378 height 22
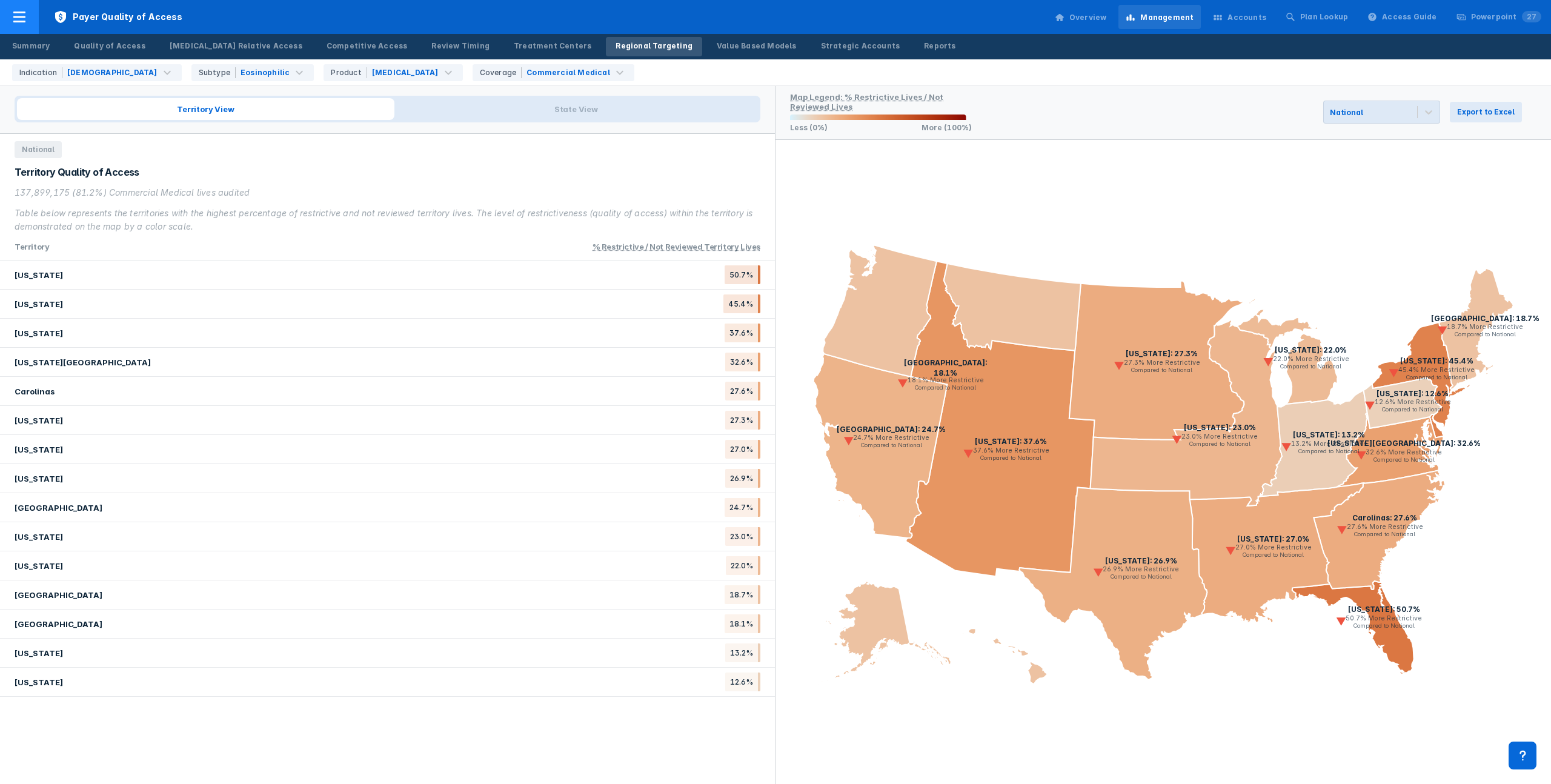
click at [14, 13] on icon at bounding box center [19, 17] width 15 height 15
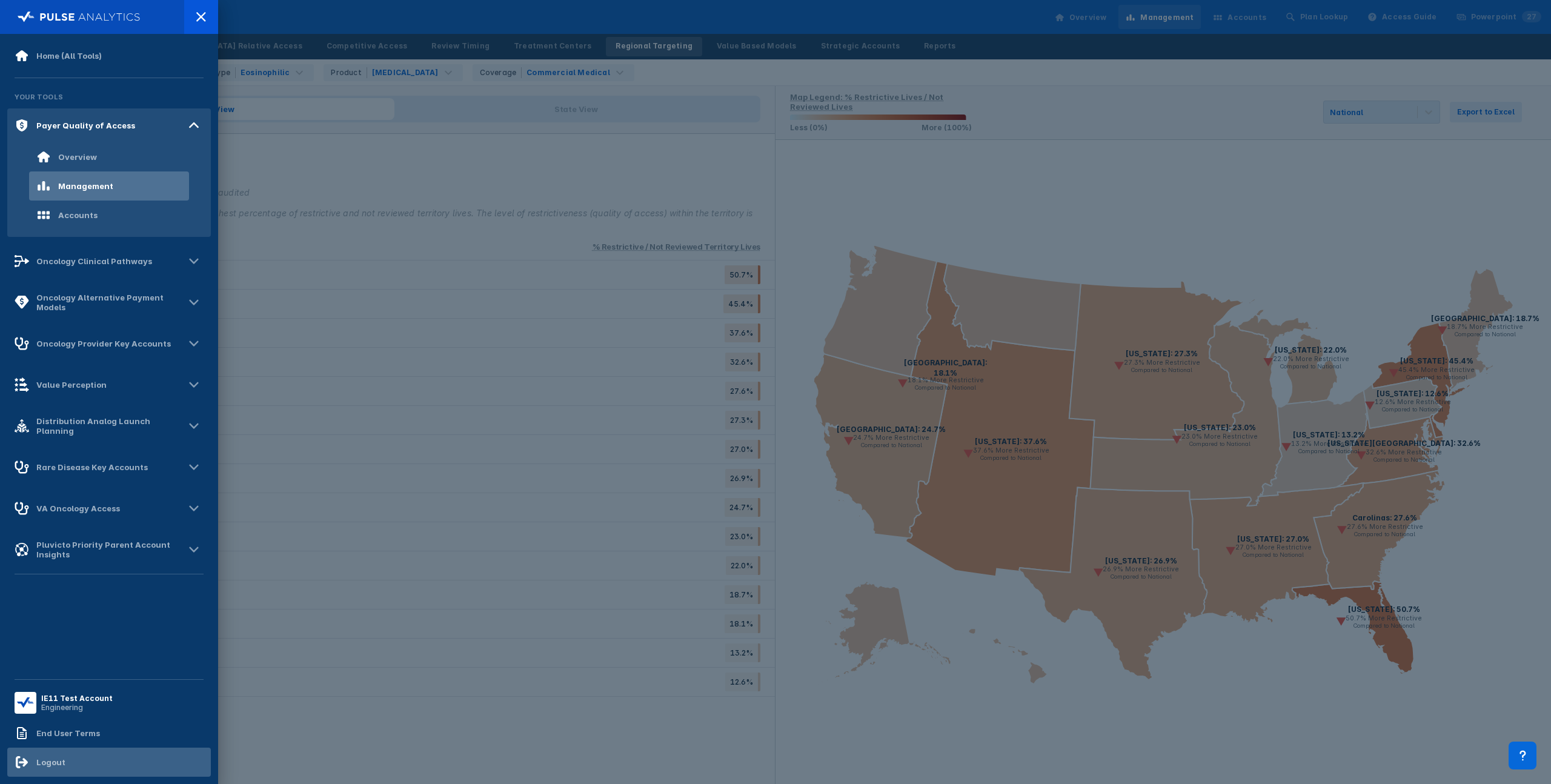
click at [119, 764] on div "Logout" at bounding box center [108, 762] width 204 height 29
